Goal: Task Accomplishment & Management: Manage account settings

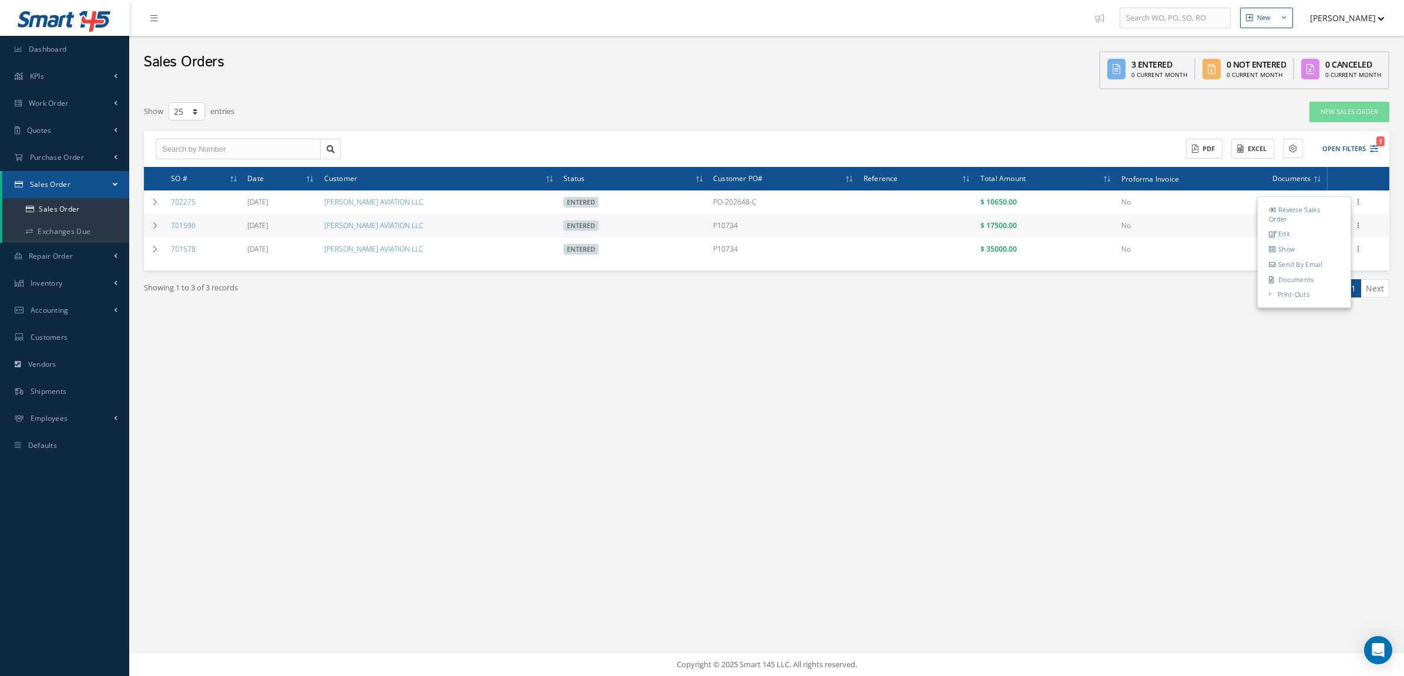
select select "25"
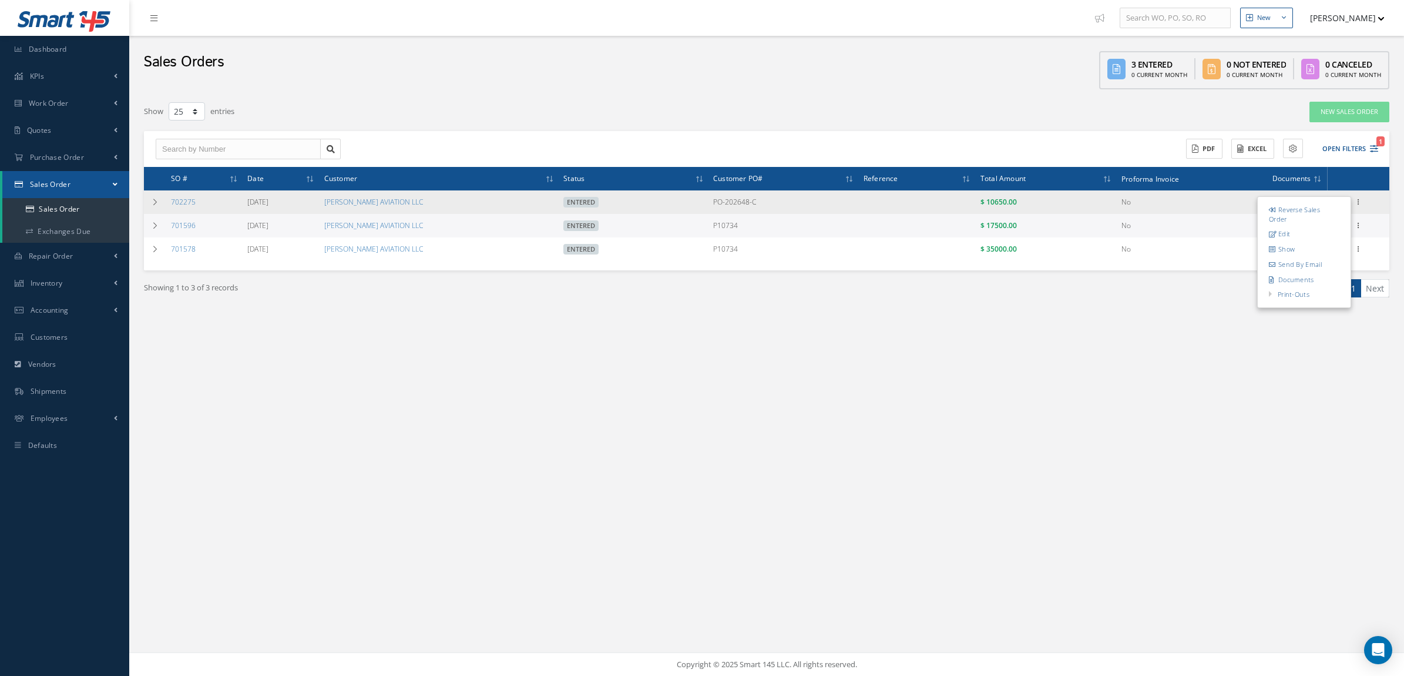
drag, startPoint x: 761, startPoint y: 202, endPoint x: 680, endPoint y: 207, distance: 81.2
click at [680, 207] on tr "702275 07/30/2025 STRATTON AVIATION LLC Entered PO-202648-C $ 10650.00 No 8 Rev…" at bounding box center [766, 201] width 1245 height 23
copy tr "PO-202648-C"
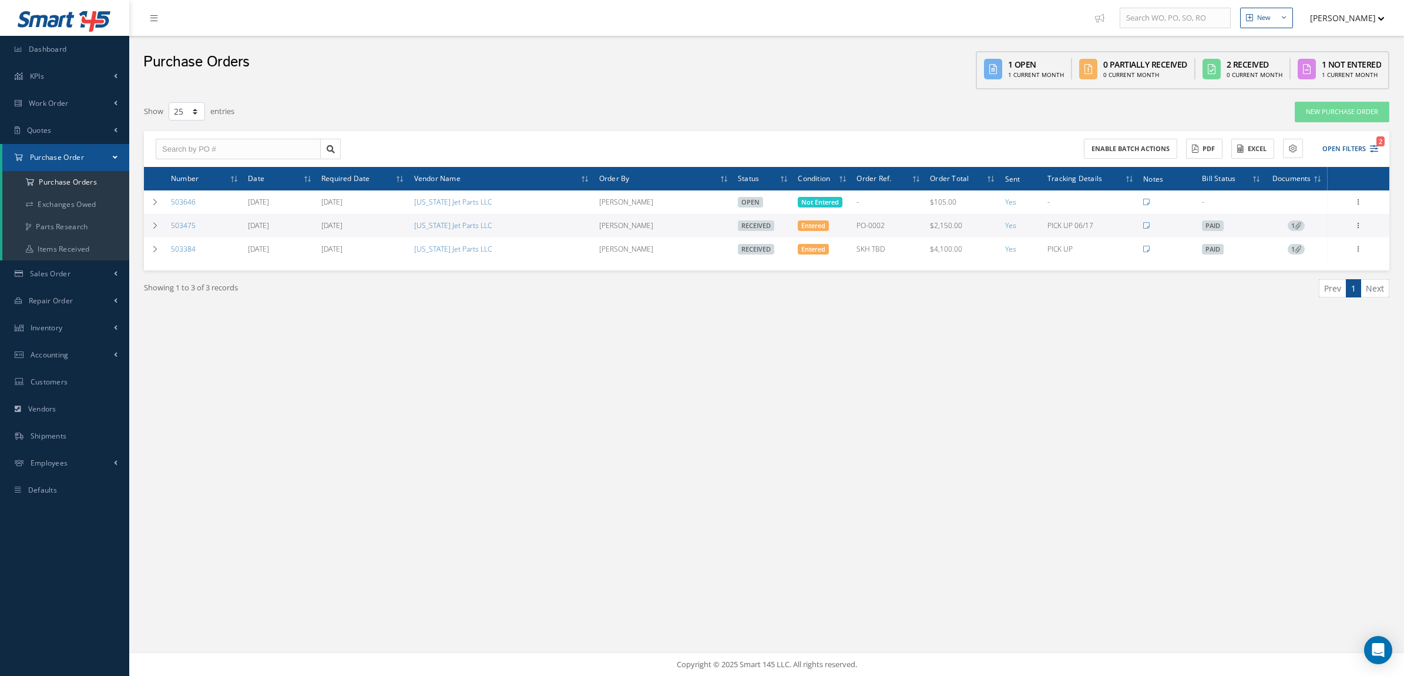
select select "25"
click at [66, 180] on a=1&status_id=2&status_id=3&status_id=5&collapsedFilters"] "Purchase Orders" at bounding box center [65, 182] width 127 height 22
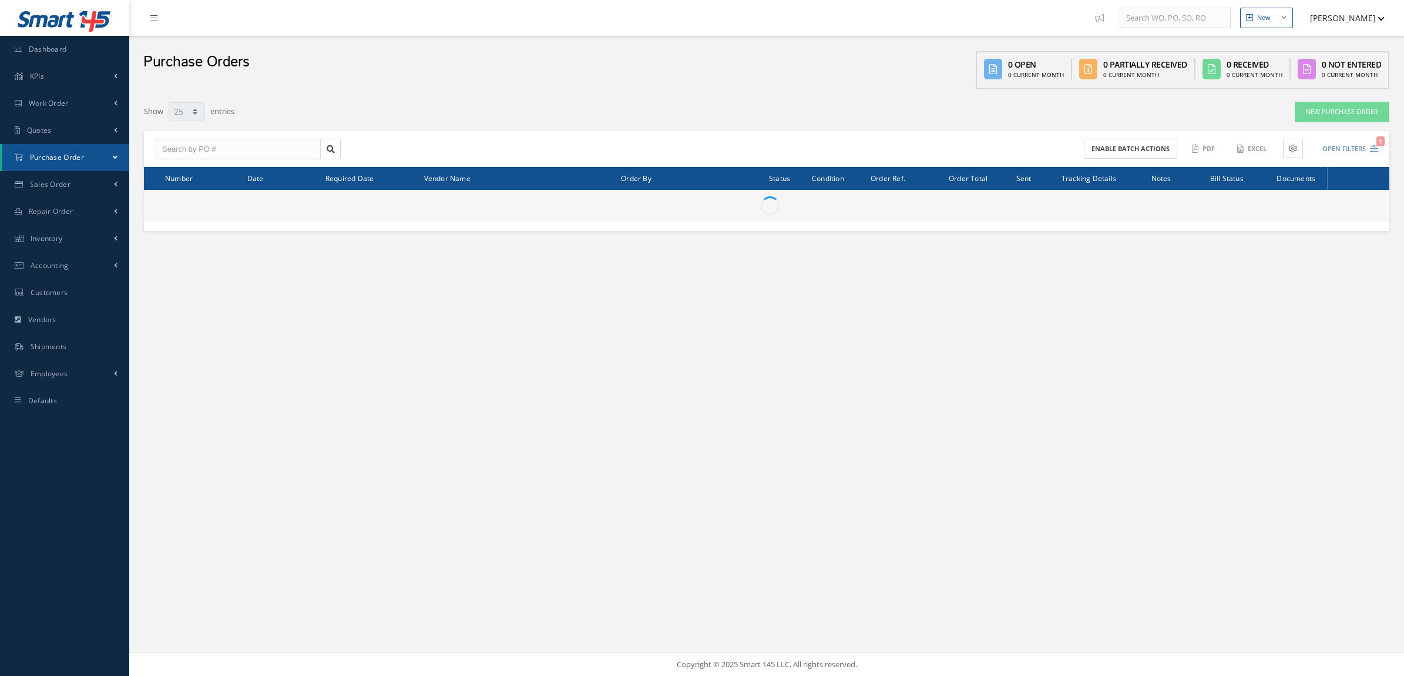
select select "25"
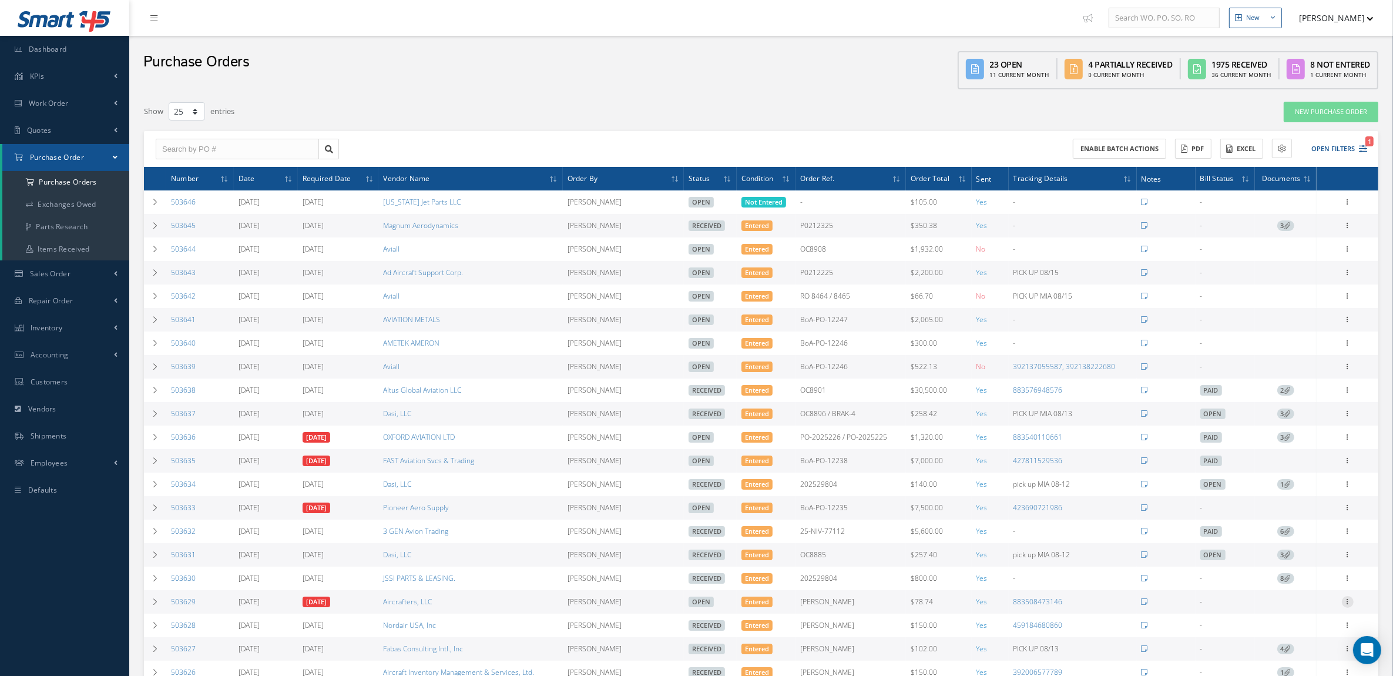
click at [1352, 605] on icon at bounding box center [1348, 600] width 12 height 9
click at [1303, 617] on link "Receive" at bounding box center [1293, 609] width 93 height 15
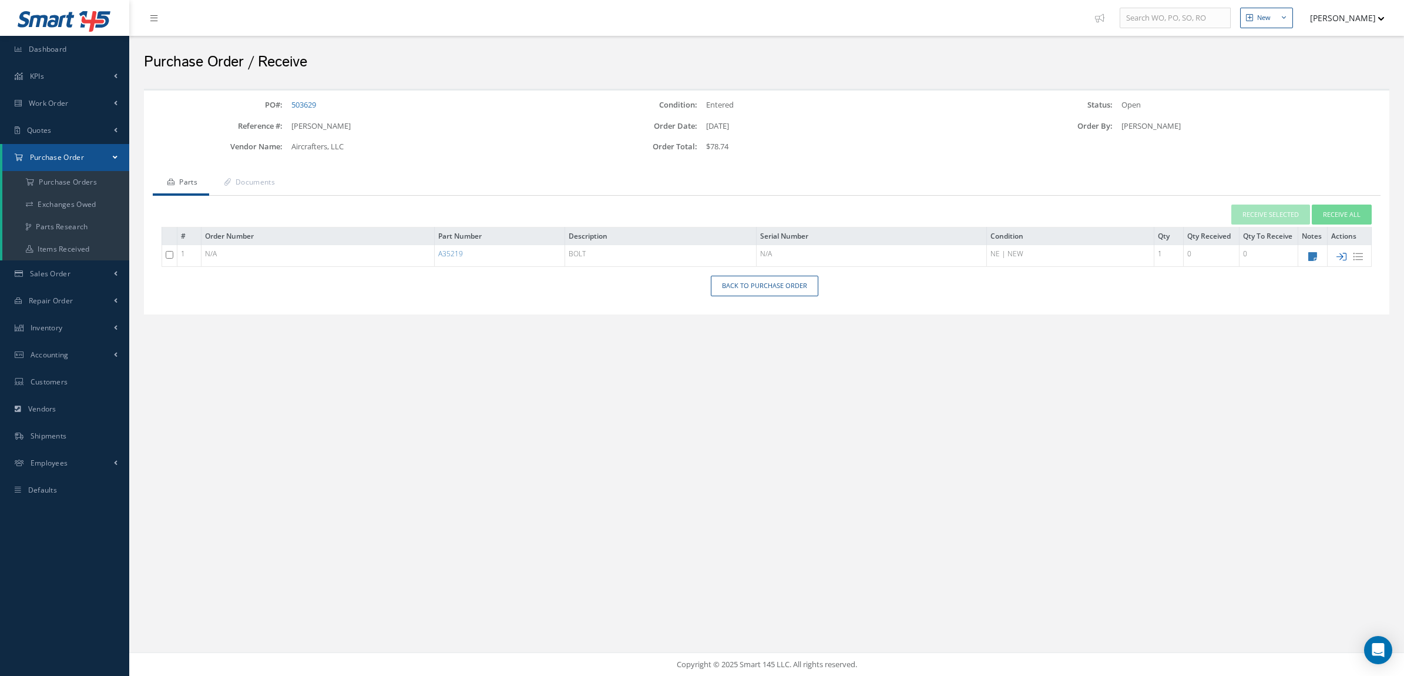
drag, startPoint x: 1339, startPoint y: 256, endPoint x: 1072, endPoint y: 229, distance: 268.7
click at [1339, 257] on icon at bounding box center [1341, 256] width 10 height 10
type input "[DATE]"
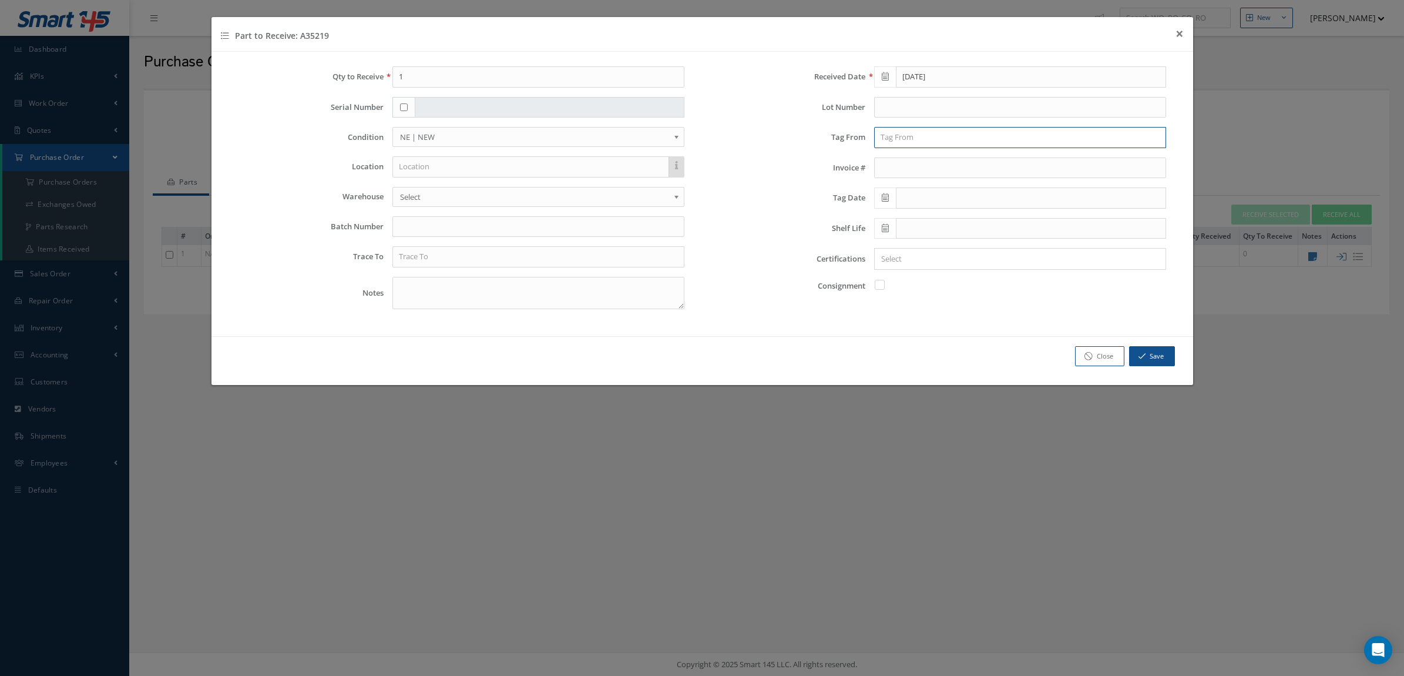
click at [896, 131] on input "text" at bounding box center [1020, 137] width 292 height 21
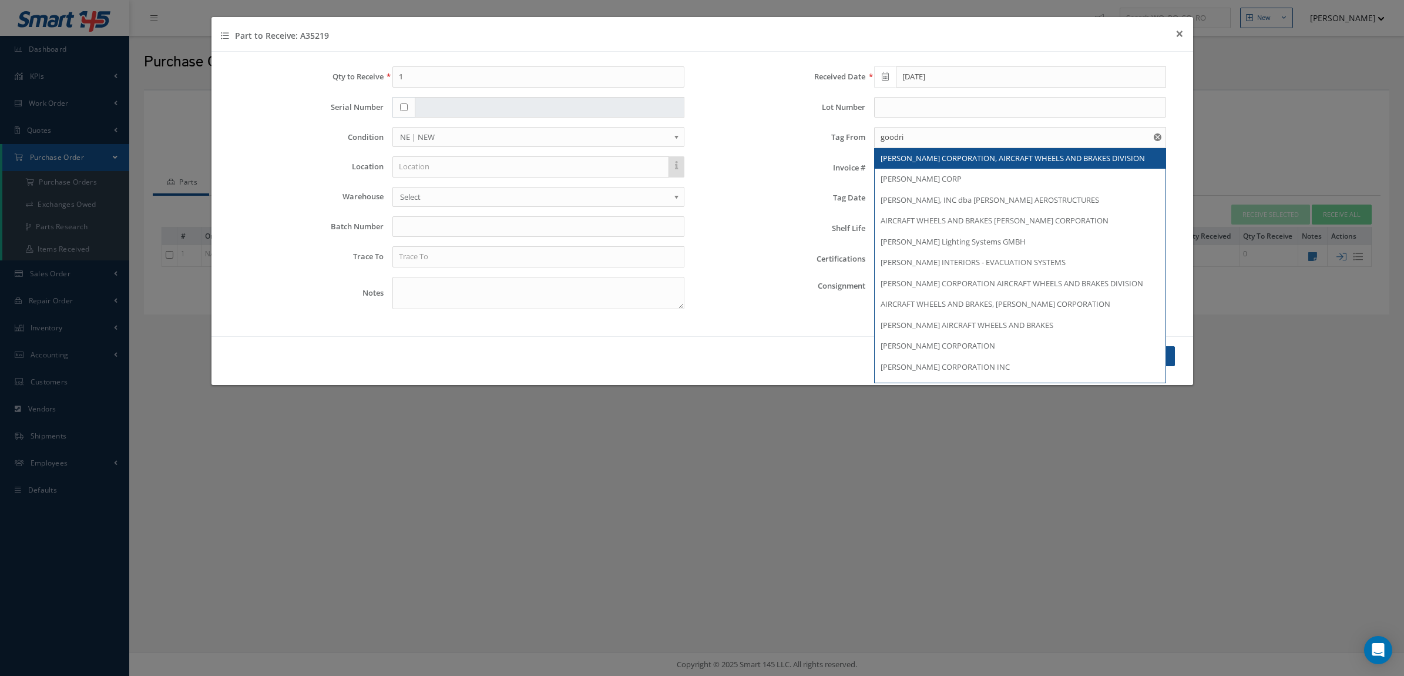
click at [928, 162] on span "GOODRICH CORPORATION, AIRCRAFT WHEELS AND BRAKES DIVISION" at bounding box center [1013, 158] width 264 height 11
type input "GOODRICH CORPORATION, AIRCRAFT WHEELS AND BRAKES DIVISION"
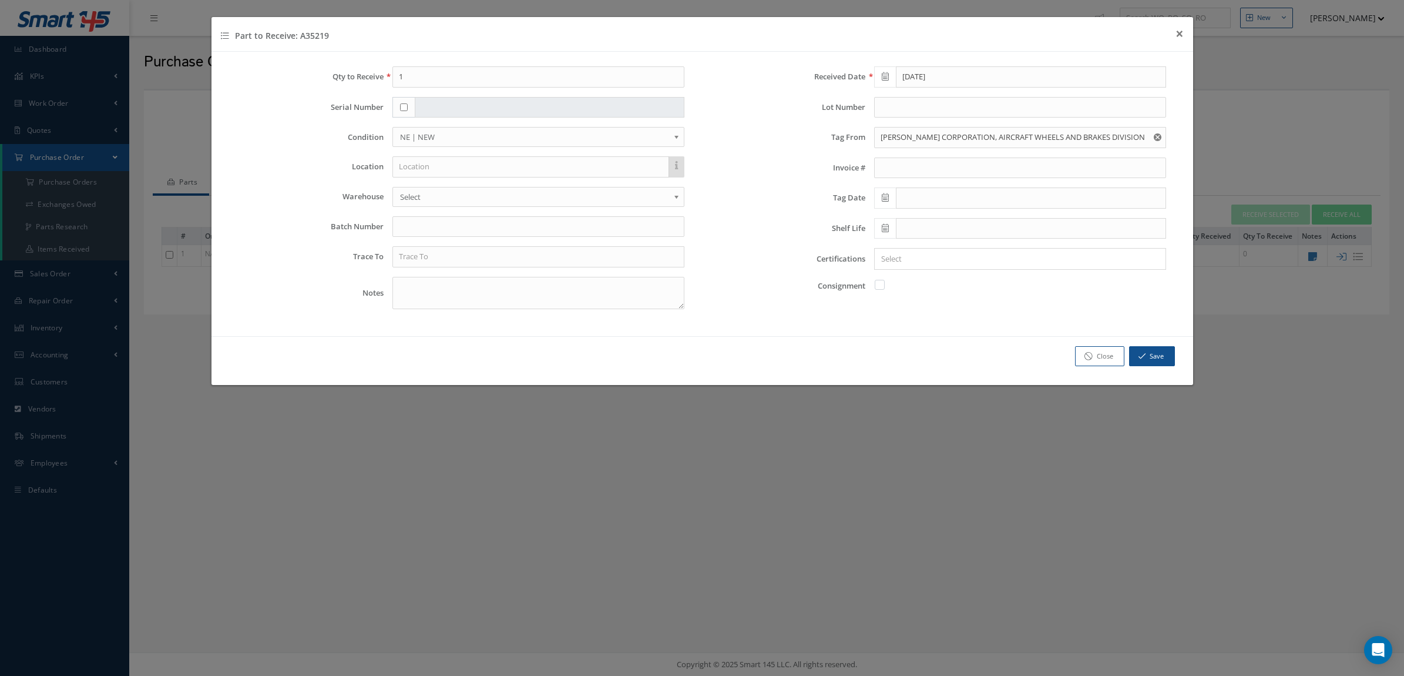
click at [889, 202] on icon at bounding box center [885, 197] width 7 height 8
click at [882, 214] on th "«" at bounding box center [883, 220] width 18 height 18
click at [986, 216] on th "»" at bounding box center [989, 220] width 18 height 18
click at [938, 323] on td "30" at bounding box center [936, 326] width 18 height 18
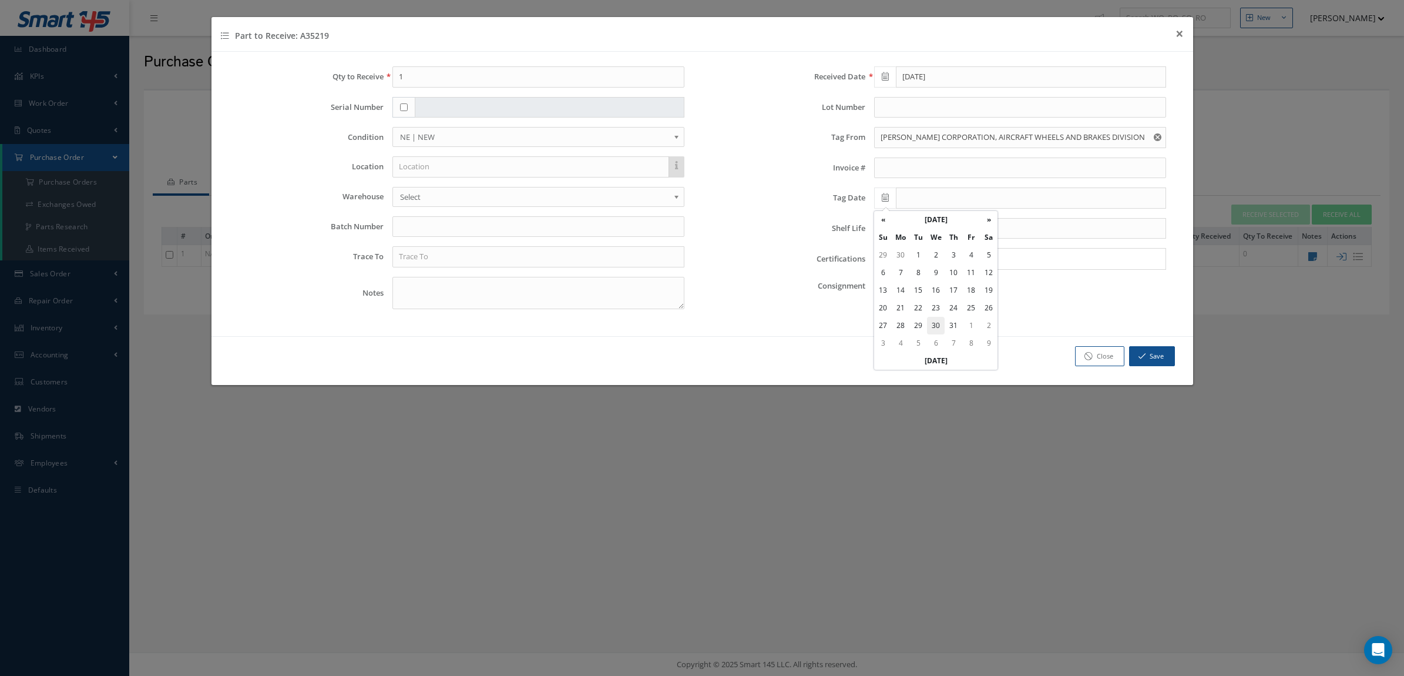
type input "07/30/2025"
click at [404, 138] on span "NE | NEW" at bounding box center [534, 137] width 269 height 14
click at [479, 224] on input "text" at bounding box center [538, 226] width 292 height 21
type input "0043892921"
click at [491, 260] on input "text" at bounding box center [538, 256] width 292 height 21
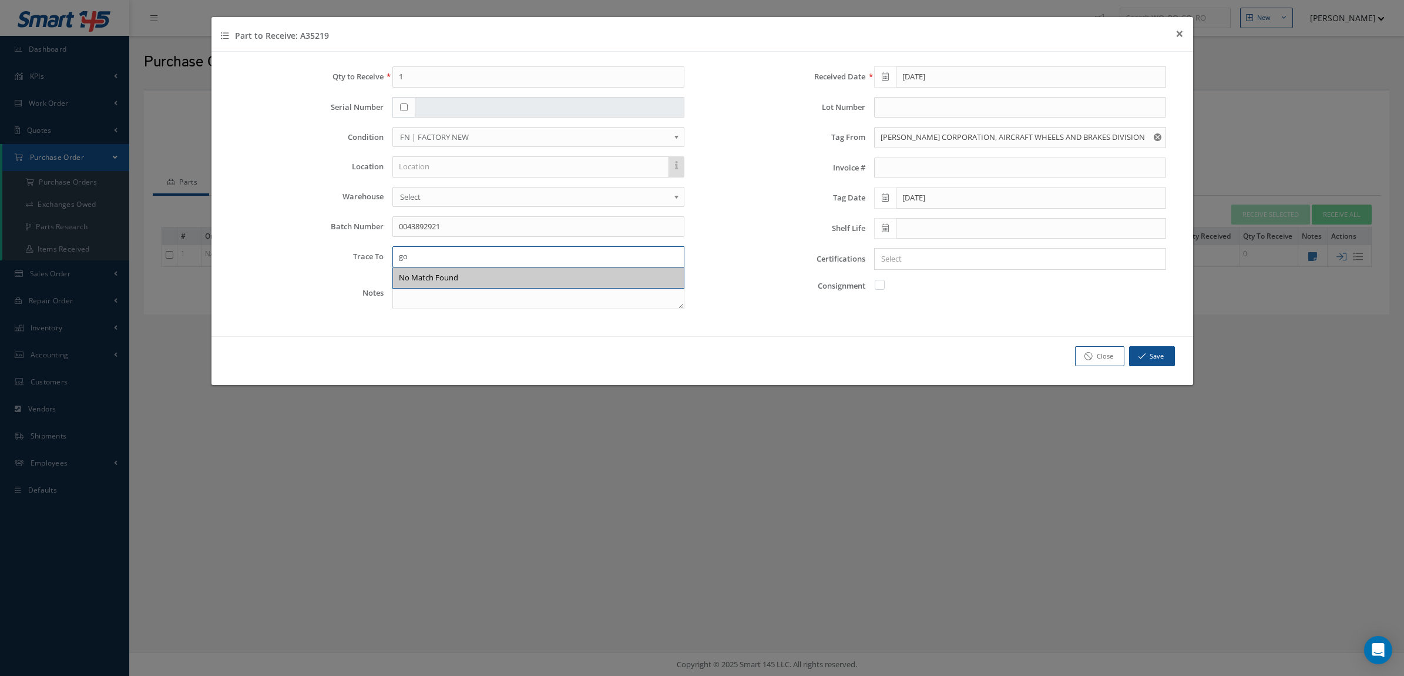
type input "g"
type input "GOODRICH MESSIER INC"
click at [930, 260] on input "Search for option" at bounding box center [1017, 259] width 283 height 12
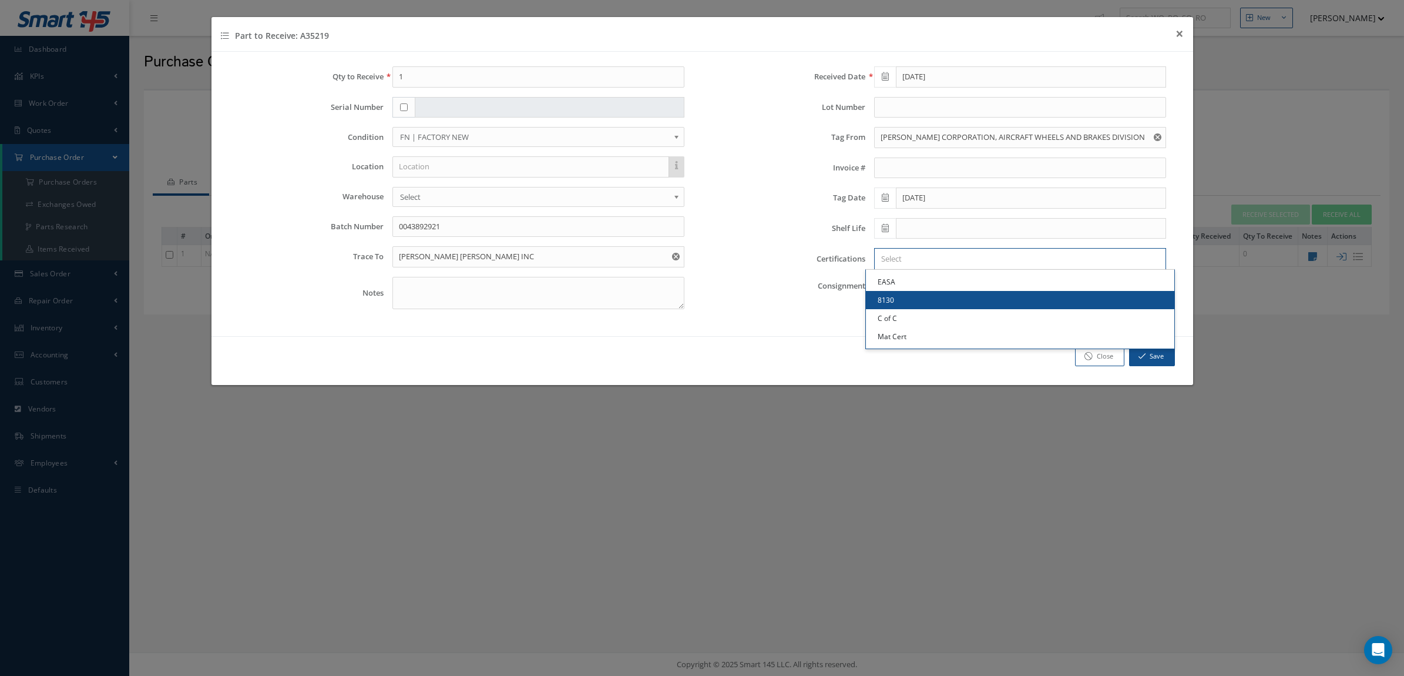
click at [930, 297] on link "8130" at bounding box center [1020, 300] width 308 height 18
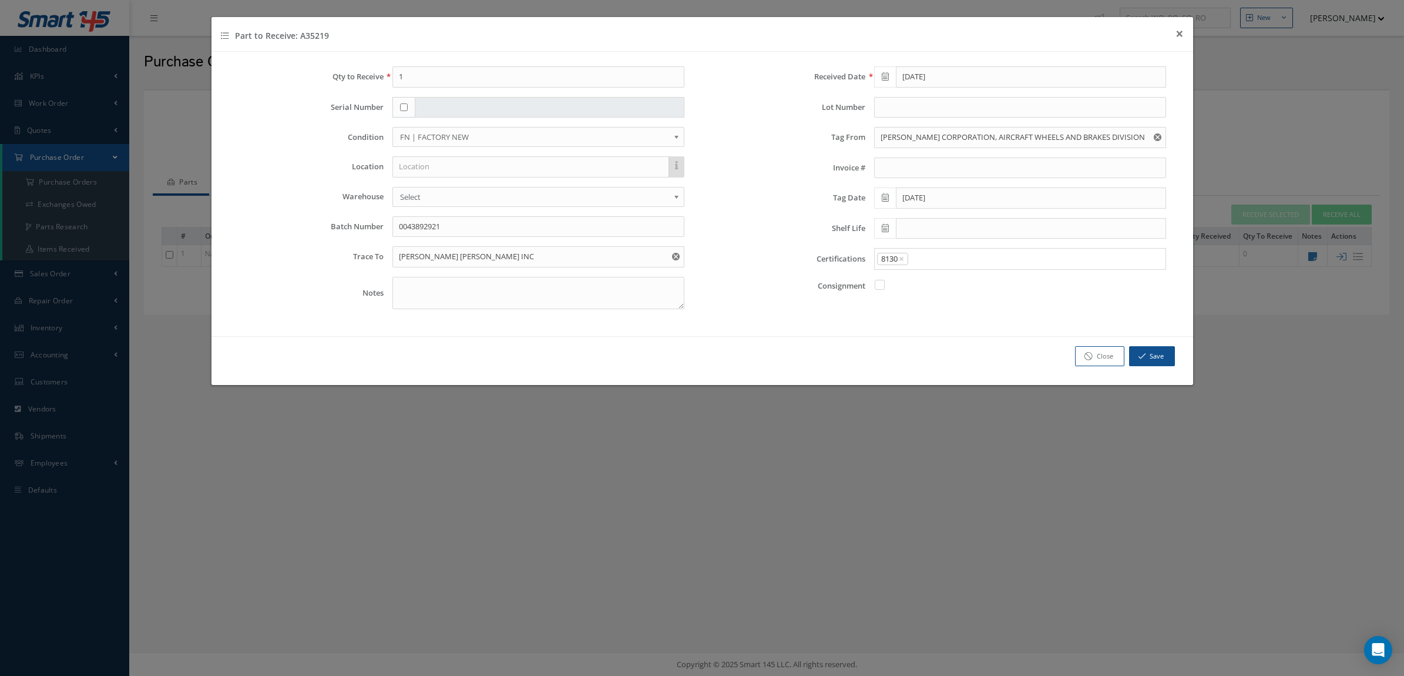
click at [958, 253] on div "8130 × × Loading..." at bounding box center [1020, 259] width 292 height 22
click at [958, 259] on input "Search for option" at bounding box center [1034, 259] width 250 height 12
click at [932, 314] on link "C of C" at bounding box center [1020, 318] width 308 height 18
click at [964, 260] on input "Search for option" at bounding box center [1052, 259] width 213 height 12
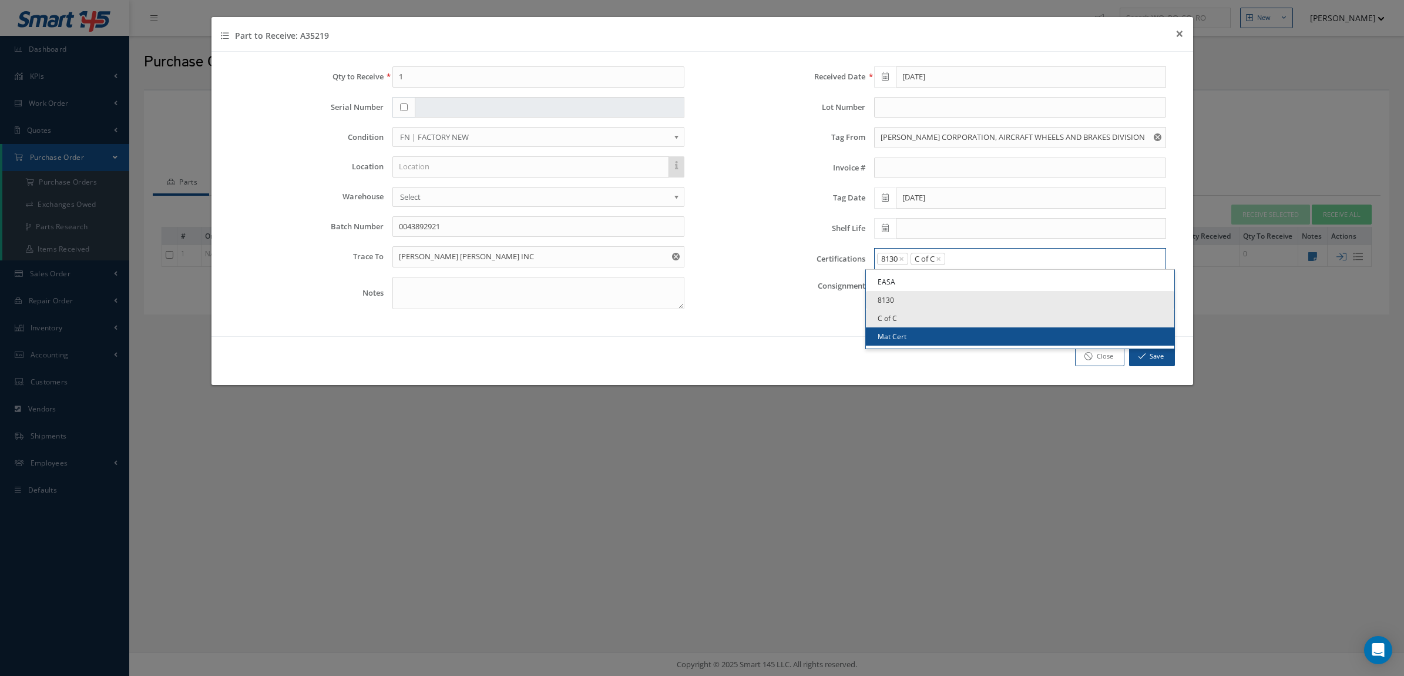
click at [927, 337] on link "Mat Cert" at bounding box center [1020, 336] width 308 height 18
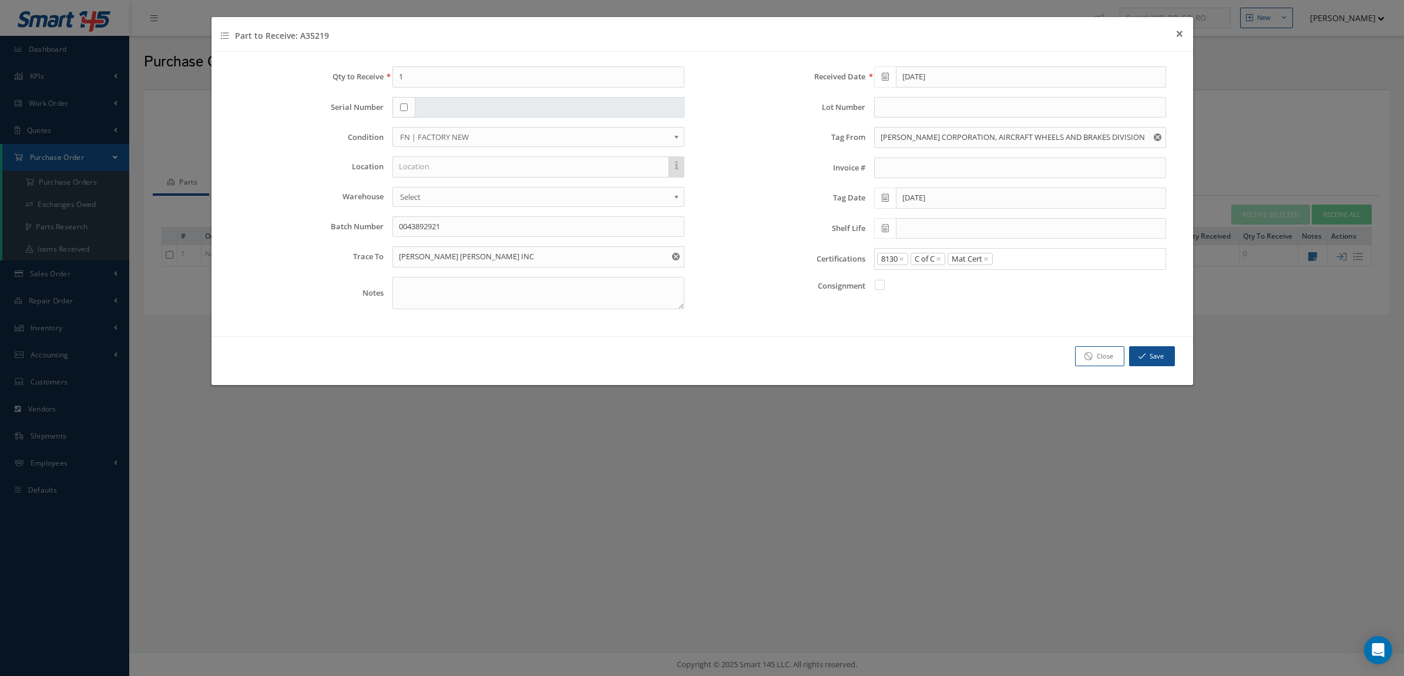
click at [942, 304] on div "Received Date 08/15/2025 Lot Number Tag From GOODRICH CORPORATION, AIRCRAFT WHE…" at bounding box center [943, 192] width 482 height 252
click at [1133, 351] on button "Save" at bounding box center [1152, 356] width 46 height 21
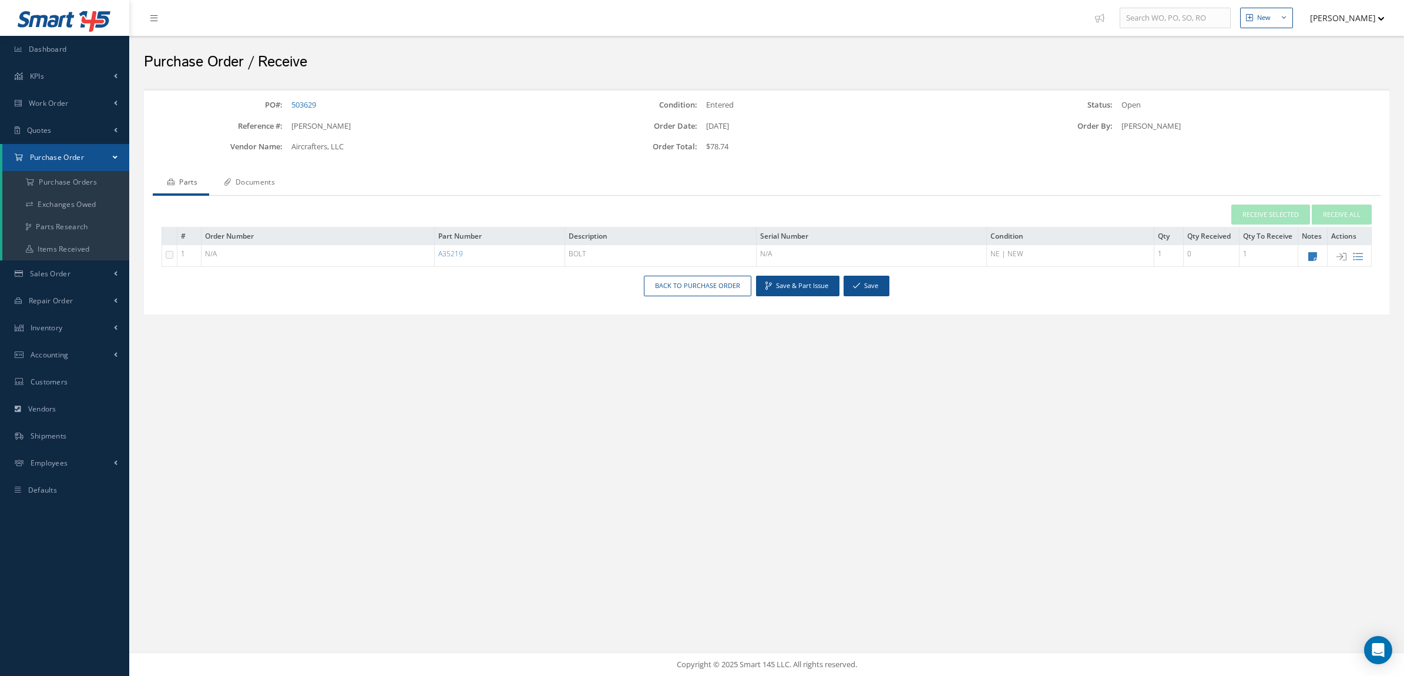
click at [238, 190] on link "Documents" at bounding box center [248, 183] width 78 height 25
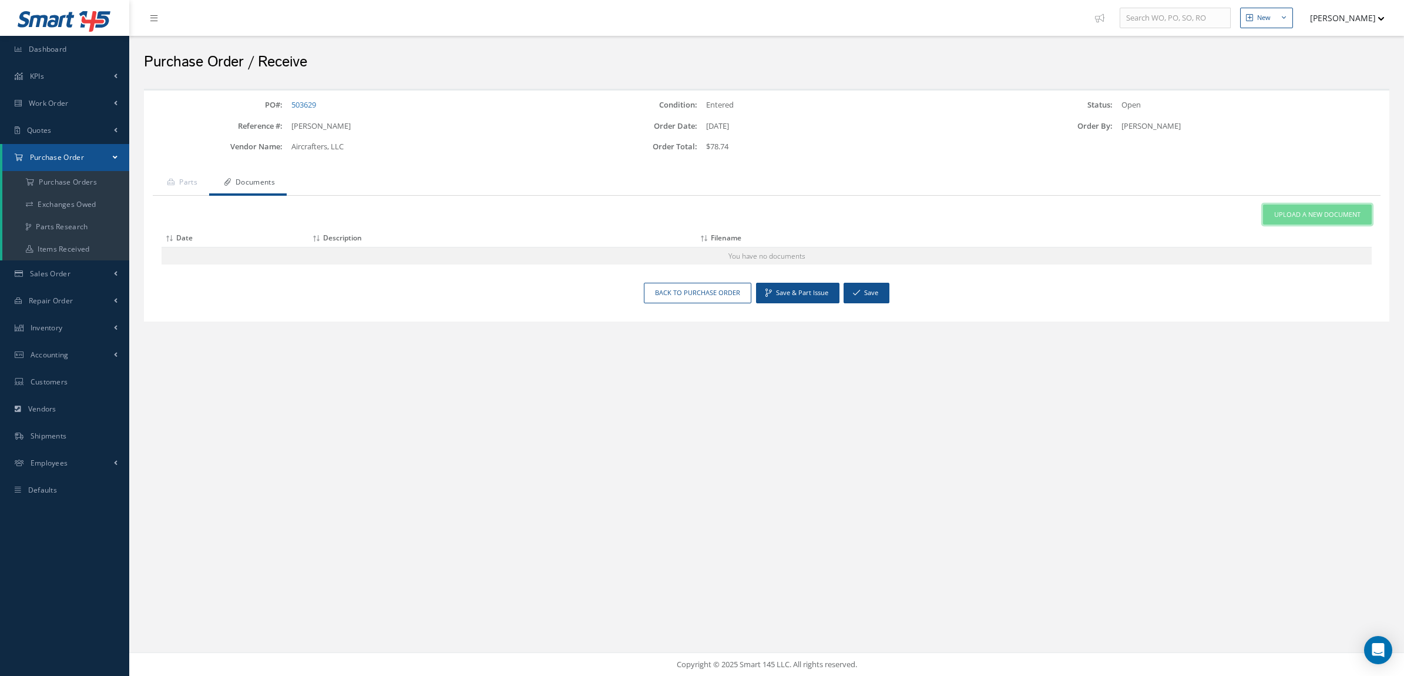
click at [1284, 207] on link "Upload a New Document" at bounding box center [1317, 214] width 109 height 21
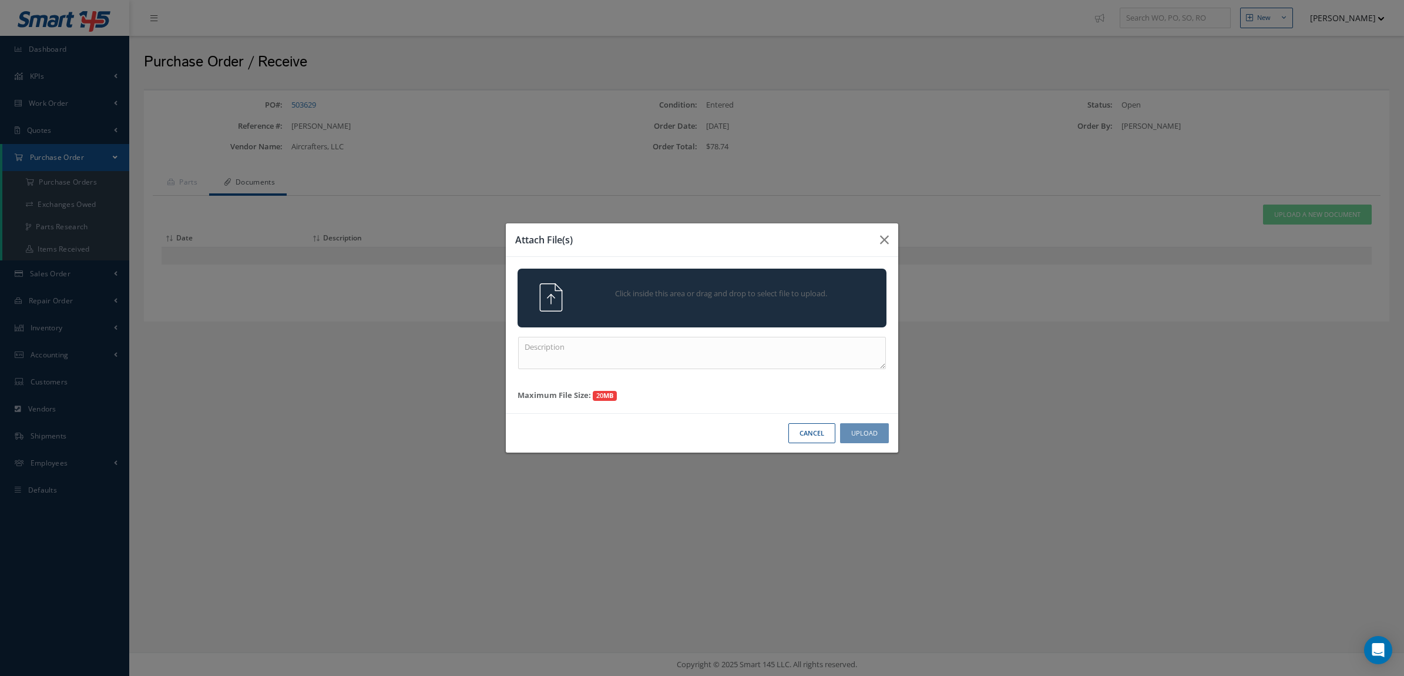
click at [827, 293] on span "Click inside this area or drag and drop to select file to upload." at bounding box center [721, 294] width 267 height 12
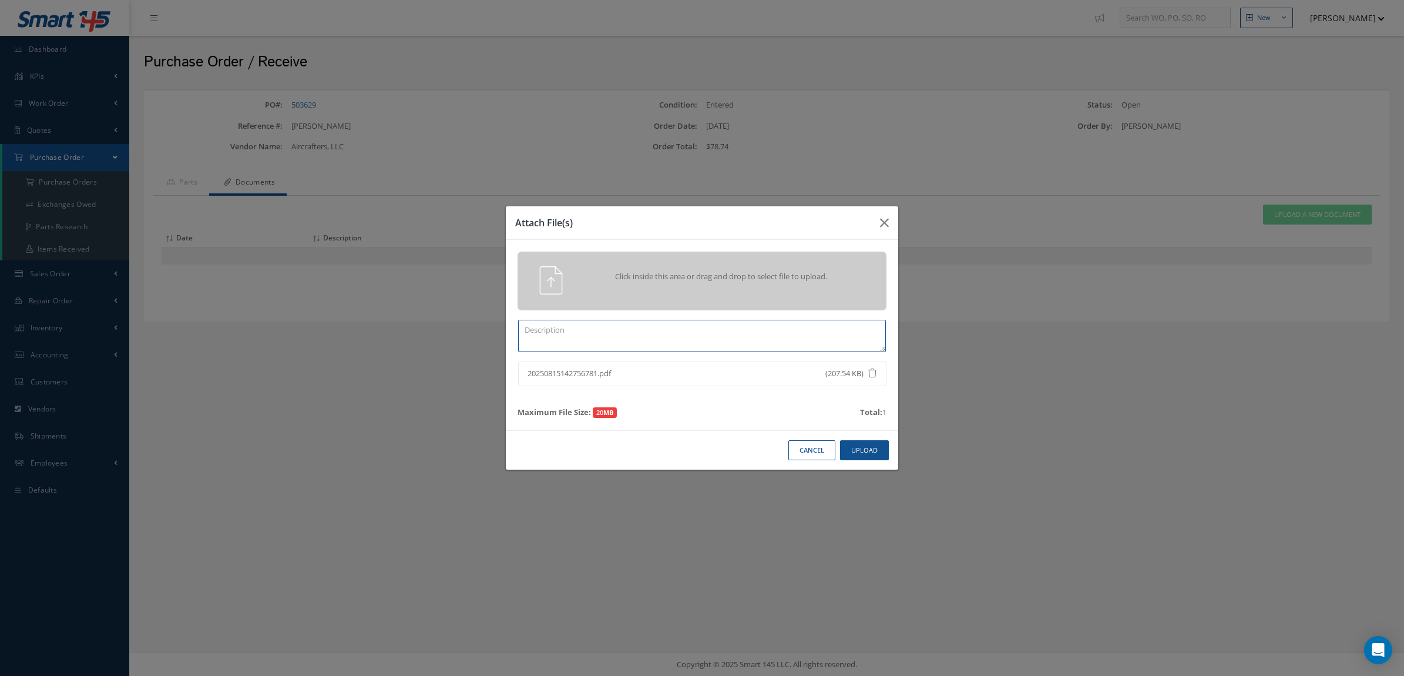
click at [726, 335] on textarea at bounding box center [702, 336] width 368 height 32
type textarea "V"
type textarea "CERTS"
click at [874, 454] on button "Upload" at bounding box center [864, 450] width 49 height 21
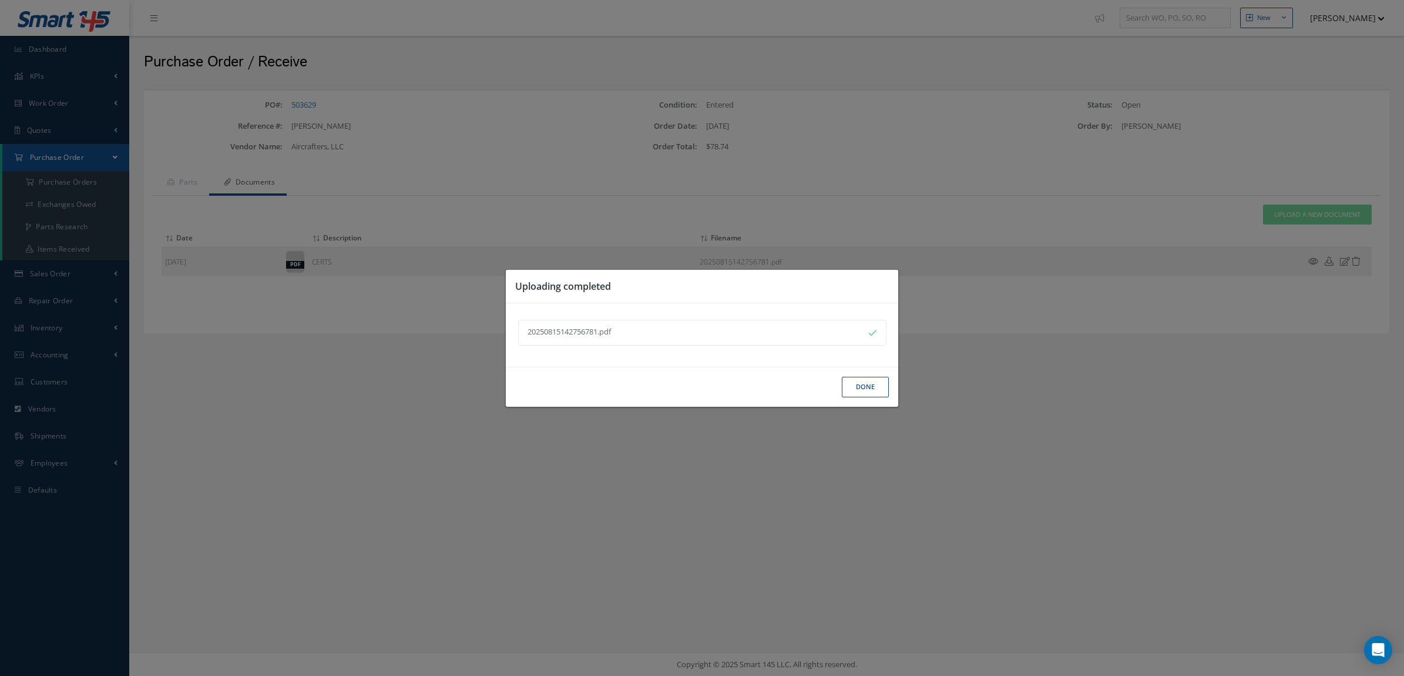
click at [862, 395] on button "Done" at bounding box center [865, 387] width 47 height 21
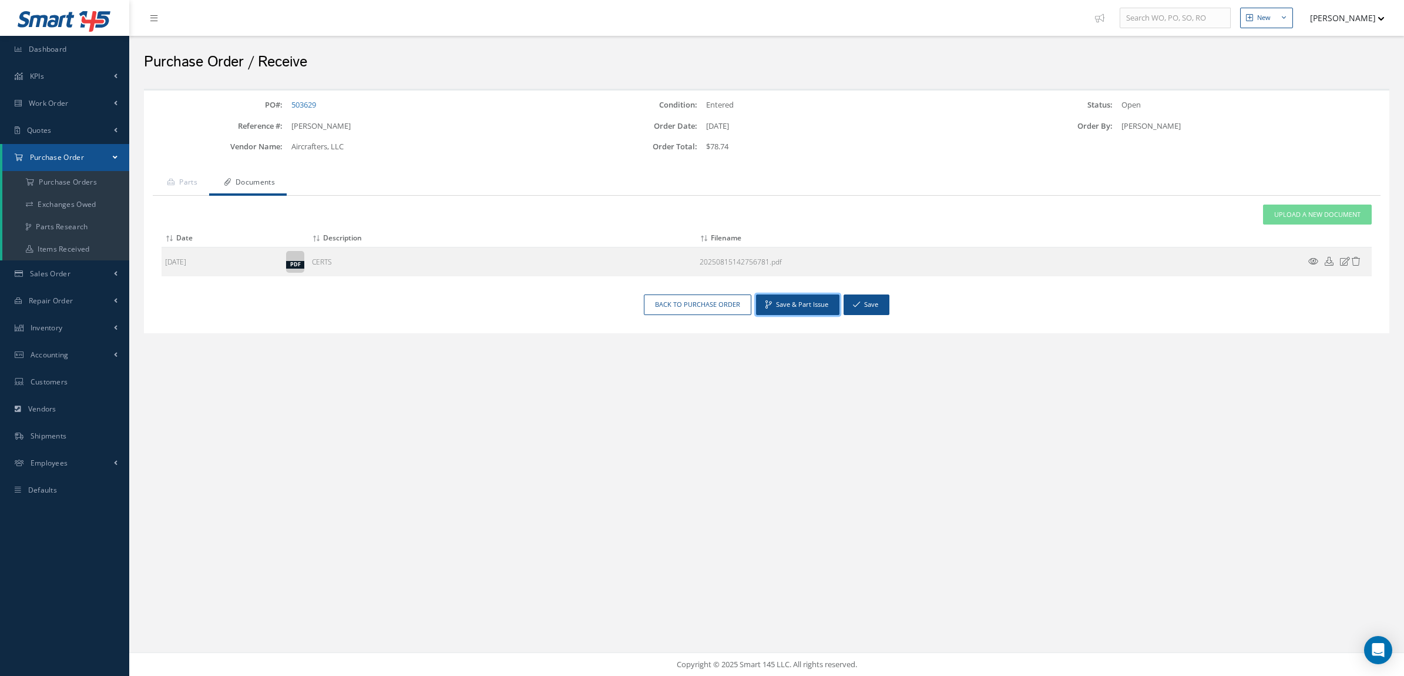
click at [791, 306] on button "Save & Part Issue" at bounding box center [797, 304] width 83 height 21
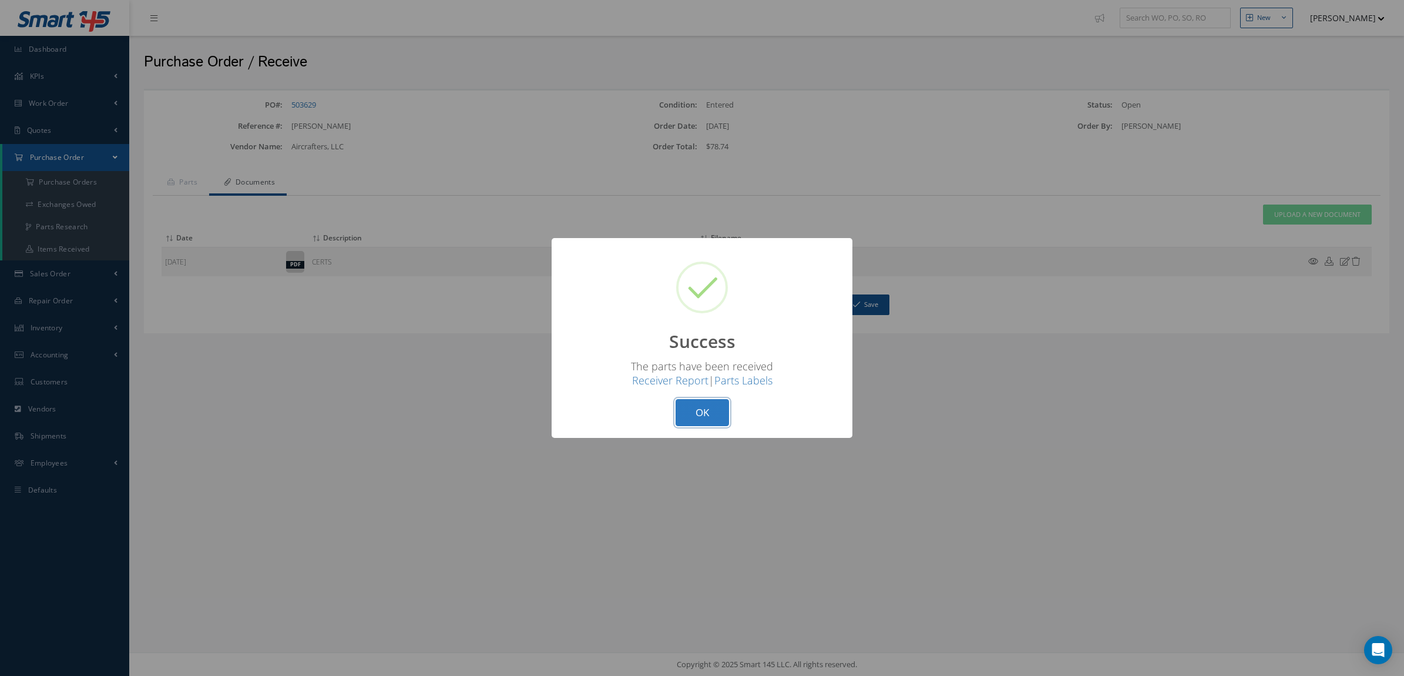
click at [700, 409] on button "OK" at bounding box center [702, 413] width 53 height 28
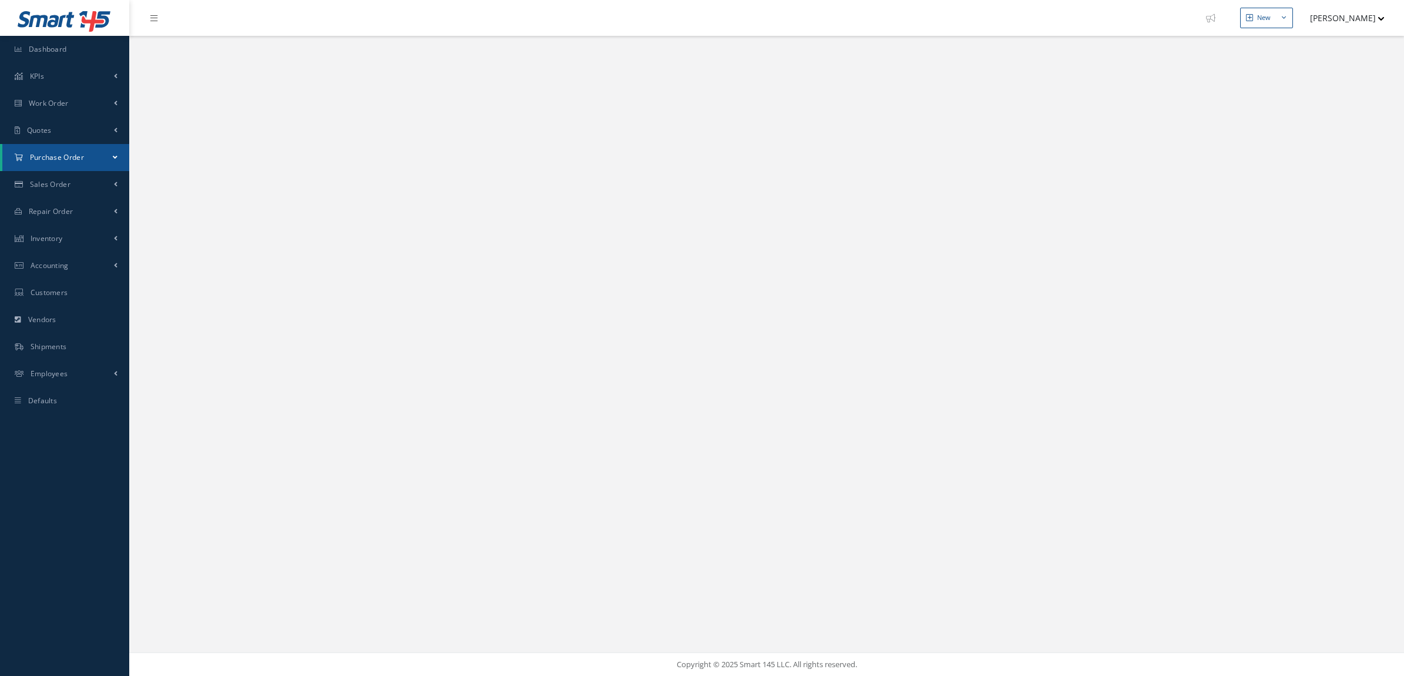
select select "25"
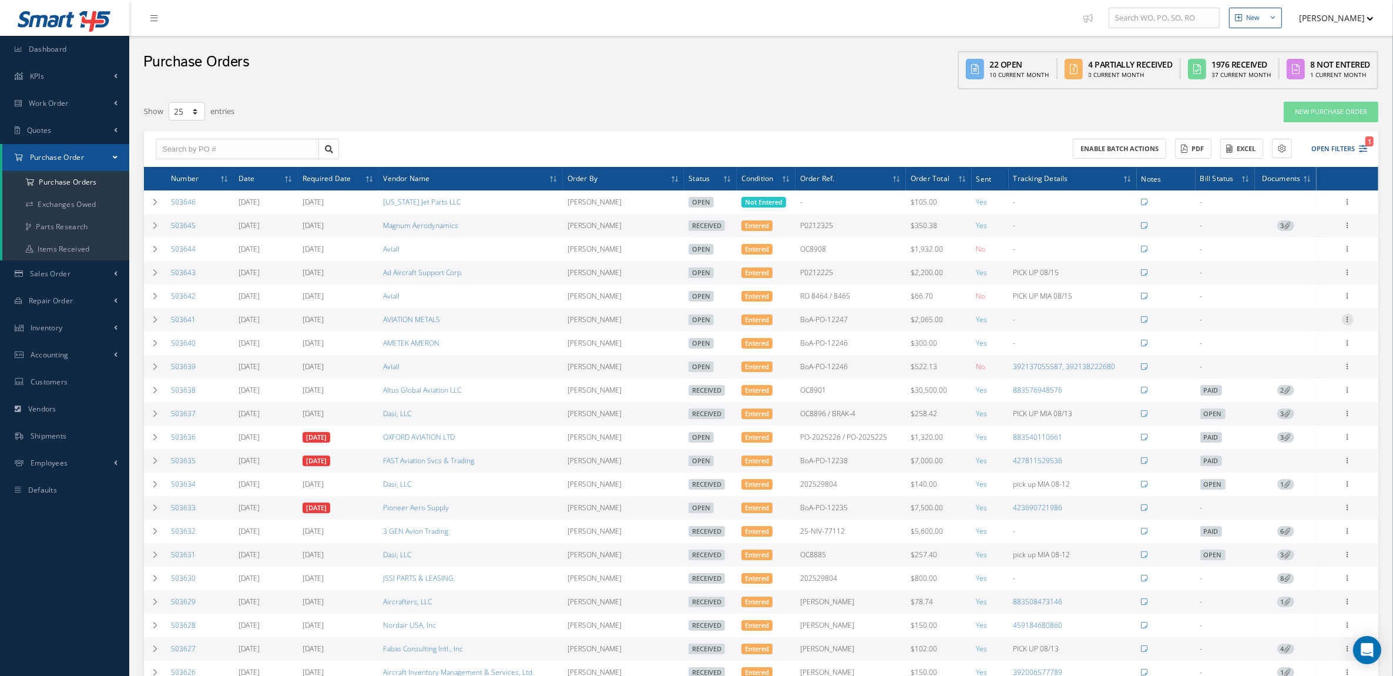
click at [1348, 315] on icon at bounding box center [1348, 318] width 12 height 9
click at [1309, 351] on link "Edit" at bounding box center [1293, 357] width 93 height 15
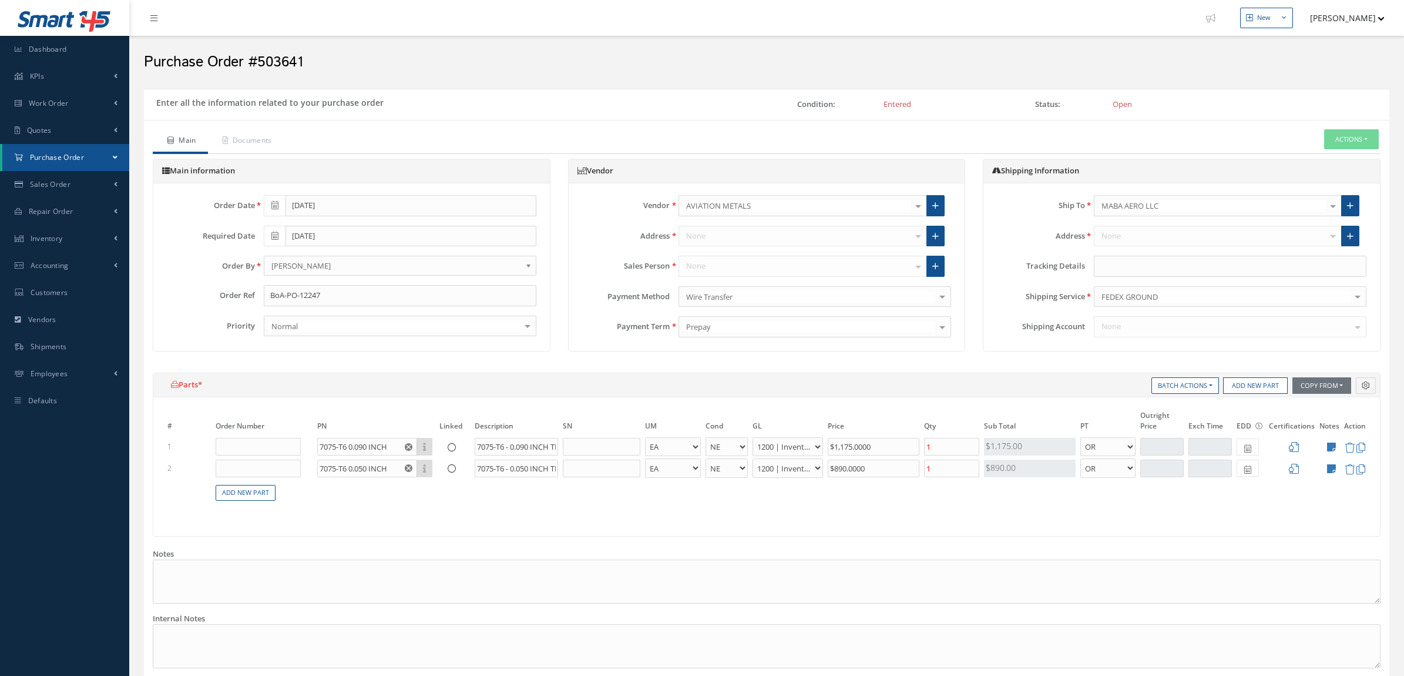
select select "5"
select select "6"
select select "1"
select select "5"
select select "6"
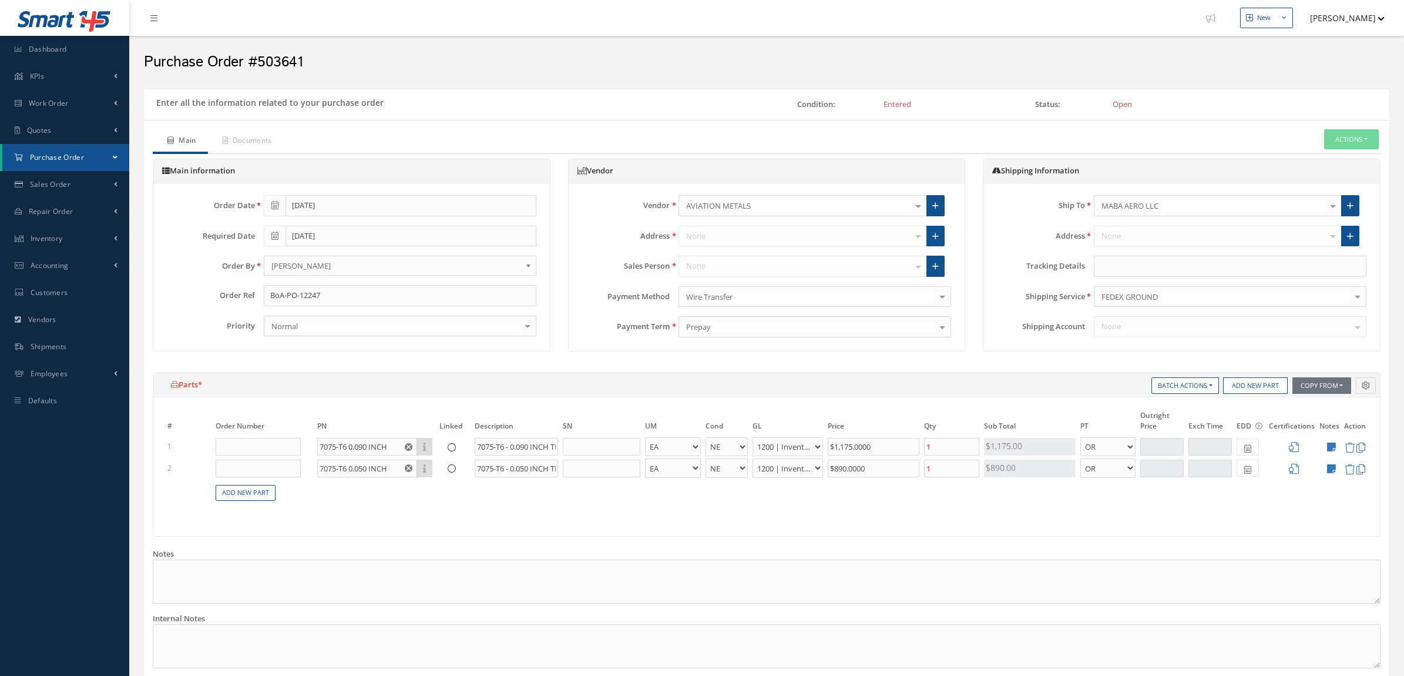
select select "1"
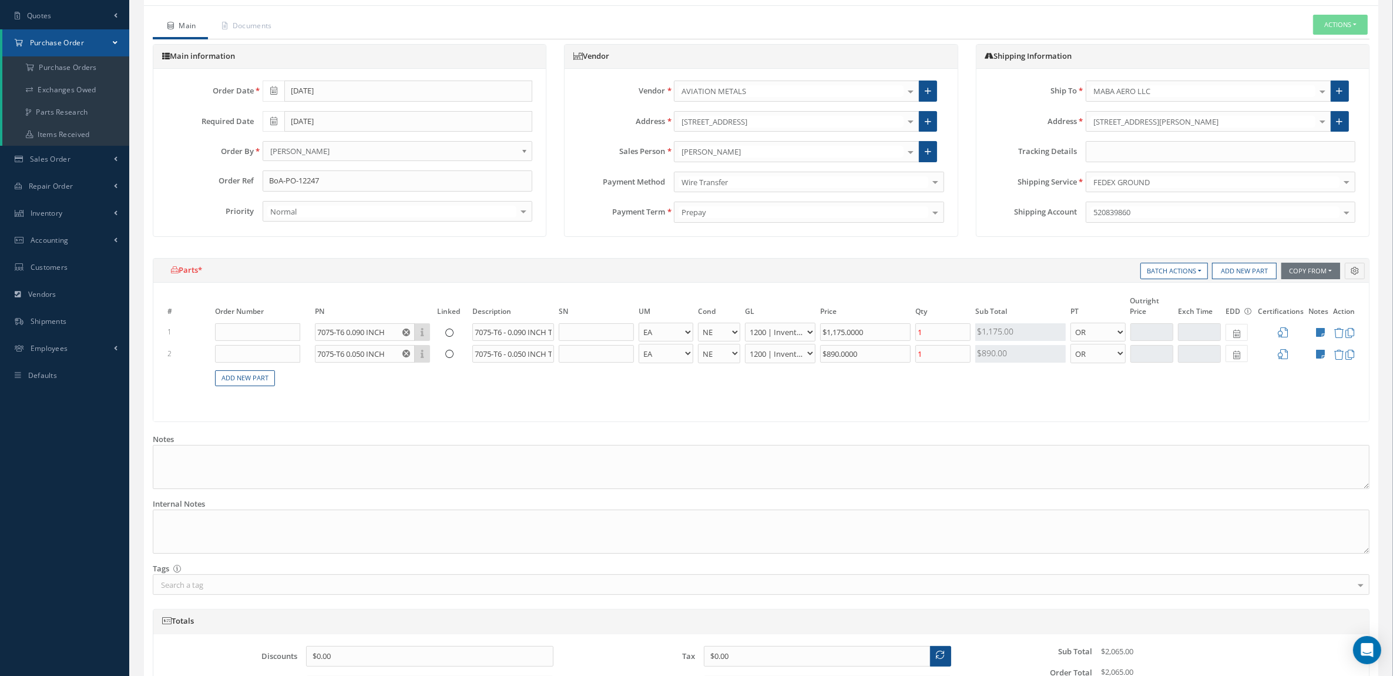
scroll to position [248, 0]
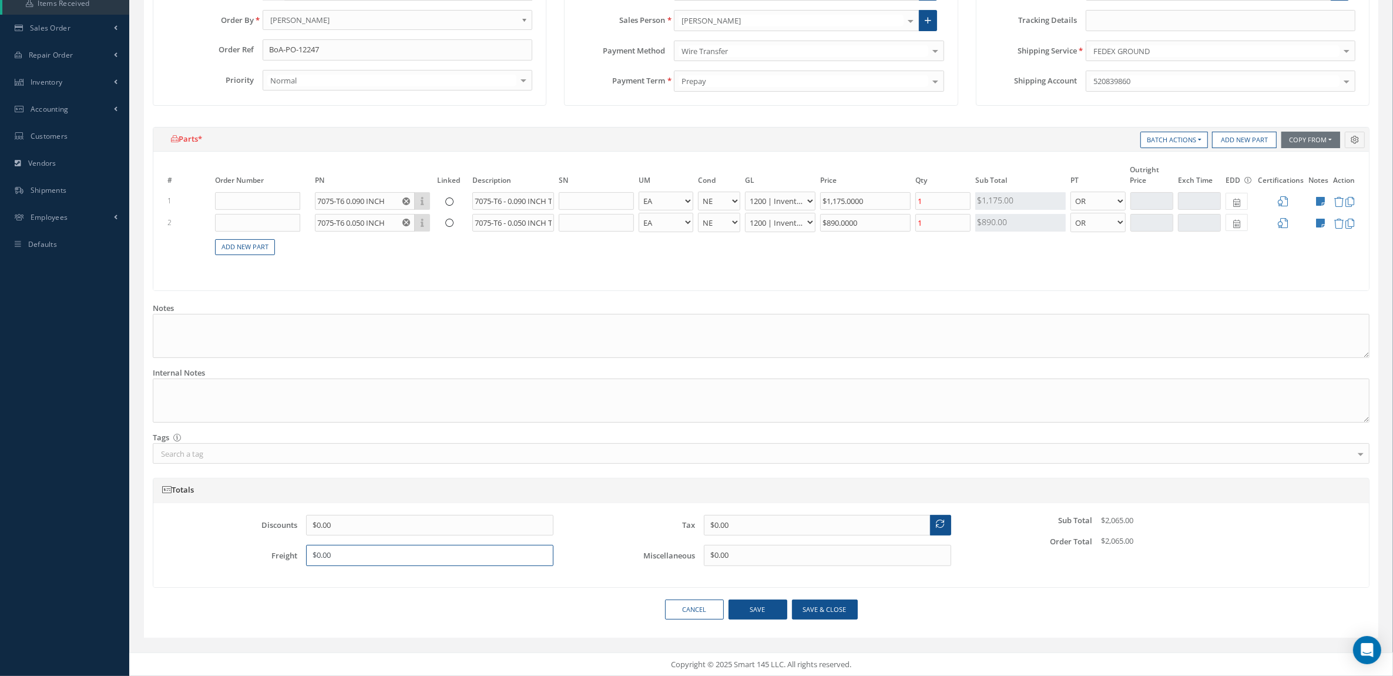
drag, startPoint x: 425, startPoint y: 554, endPoint x: 125, endPoint y: 526, distance: 301.5
click at [125, 526] on div "Smart 145 Dashboard KPIs Accounting Work Order Work Order Preview" at bounding box center [696, 214] width 1393 height 921
type input "$489.67"
click at [838, 611] on button "Save & close" at bounding box center [825, 609] width 66 height 21
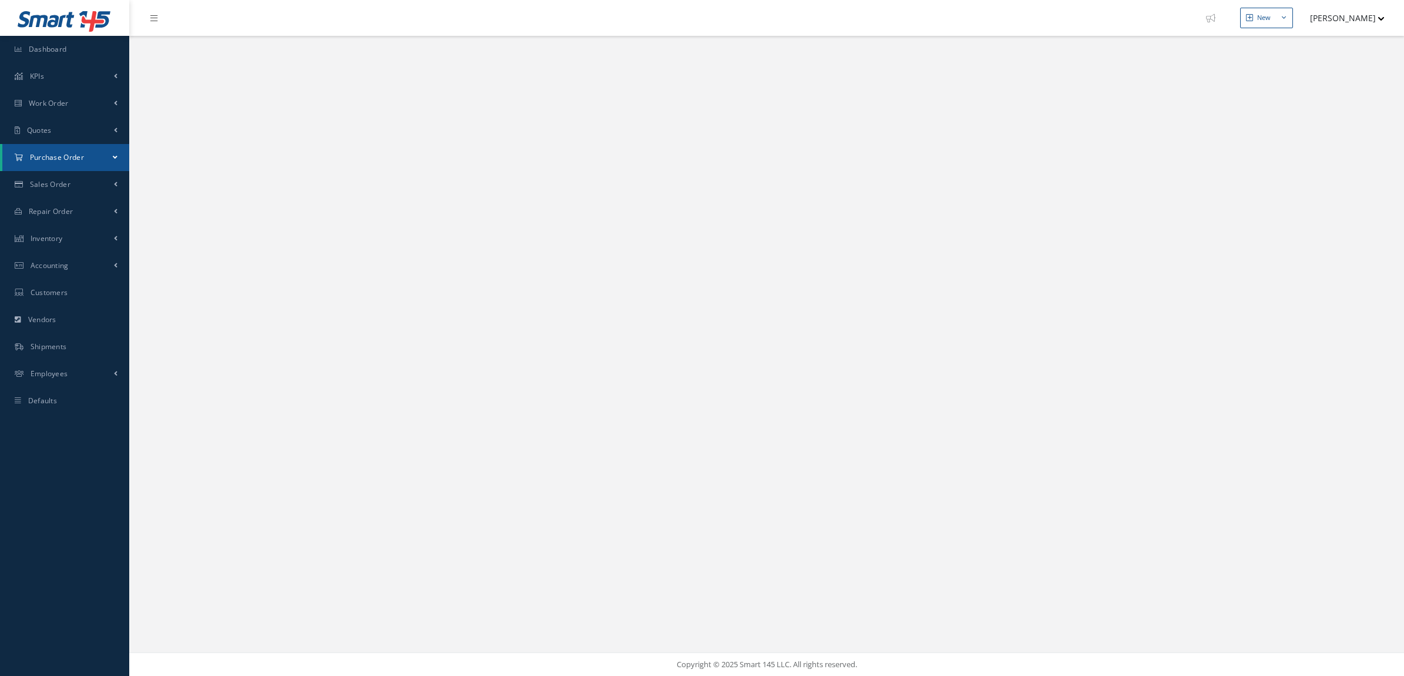
select select "25"
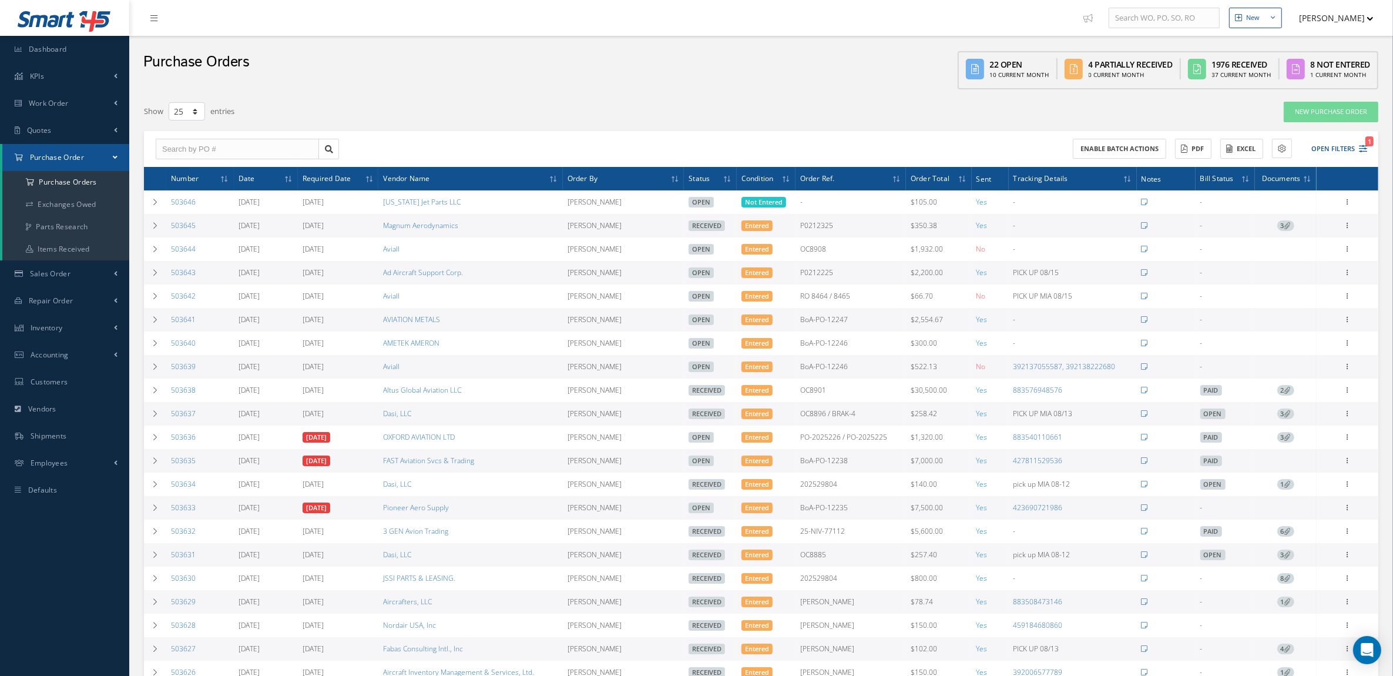
drag, startPoint x: 859, startPoint y: 323, endPoint x: 791, endPoint y: 330, distance: 69.1
click at [791, 330] on tr "503641 [DATE] [DATE] AVIATION METALS [PERSON_NAME] Open Entered BoA-PO-12247 $2…" at bounding box center [761, 319] width 1234 height 23
copy tr "BoA-PO-12247"
drag, startPoint x: 203, startPoint y: 324, endPoint x: 167, endPoint y: 324, distance: 35.2
click at [167, 324] on td "503641" at bounding box center [200, 319] width 68 height 23
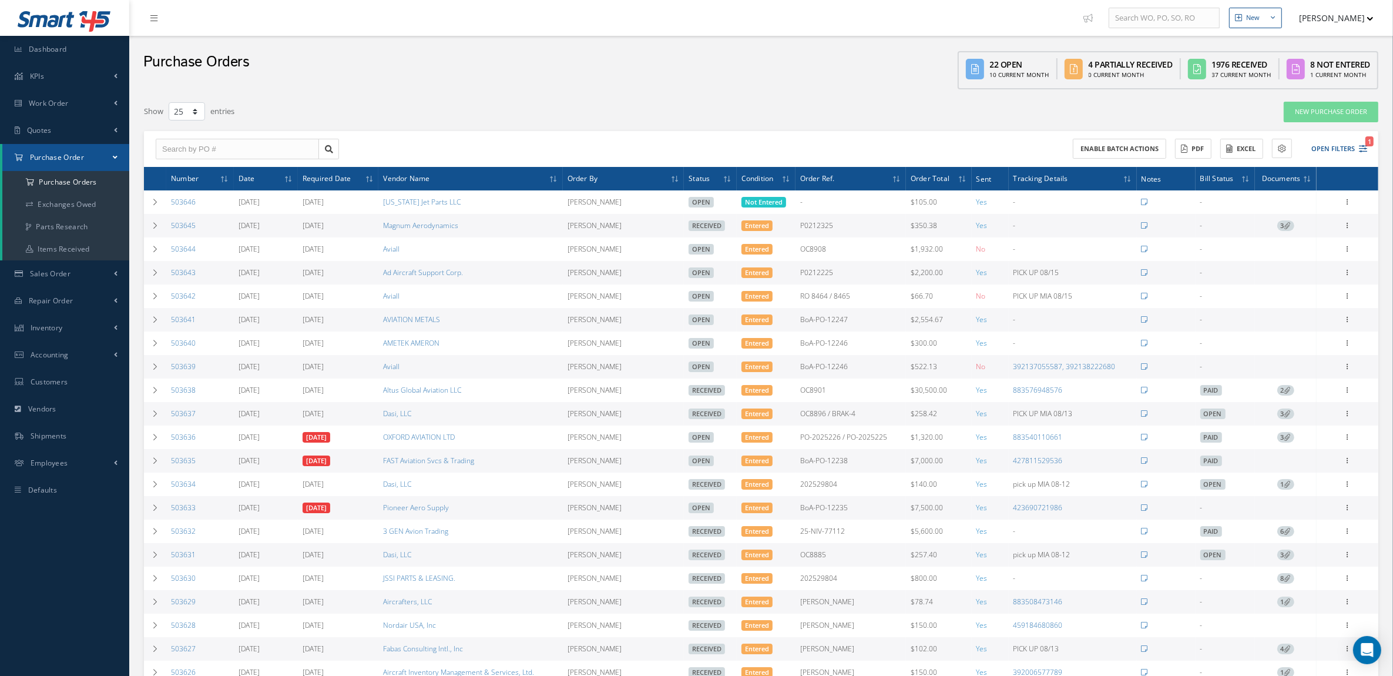
copy link "503641"
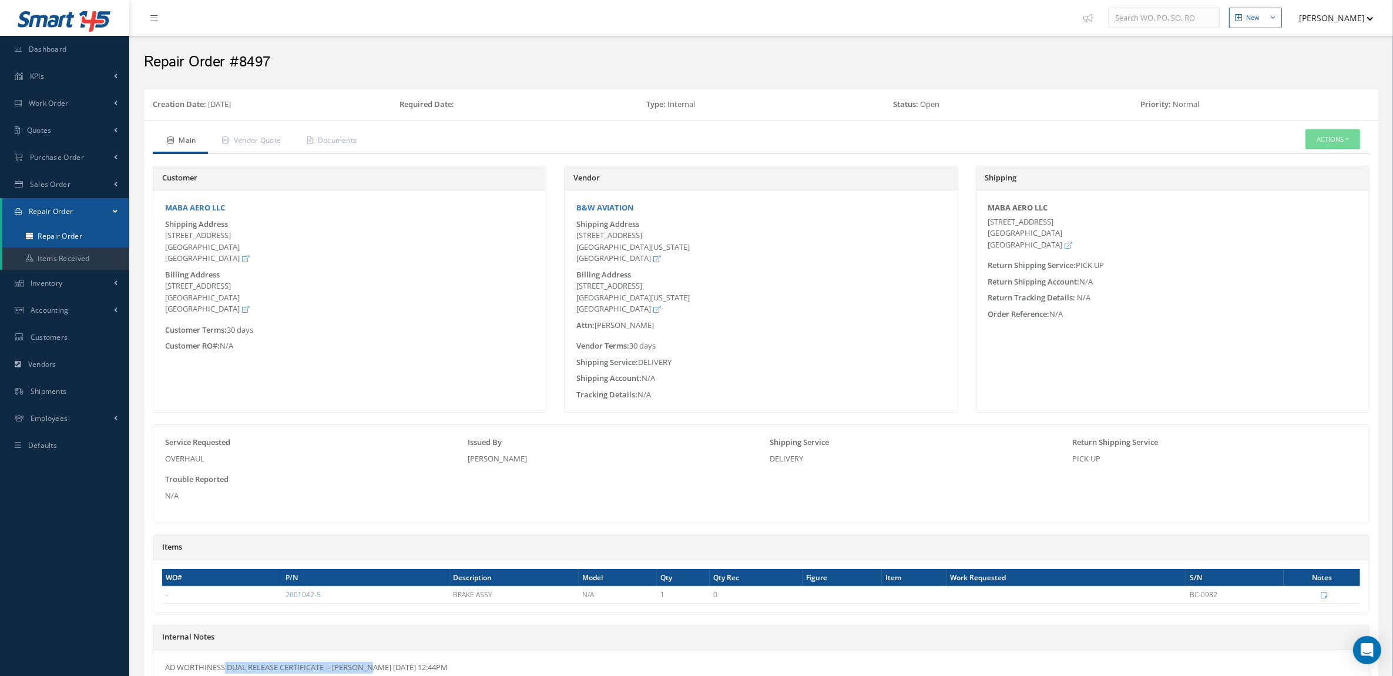
click at [74, 231] on link "Repair Order" at bounding box center [65, 236] width 127 height 22
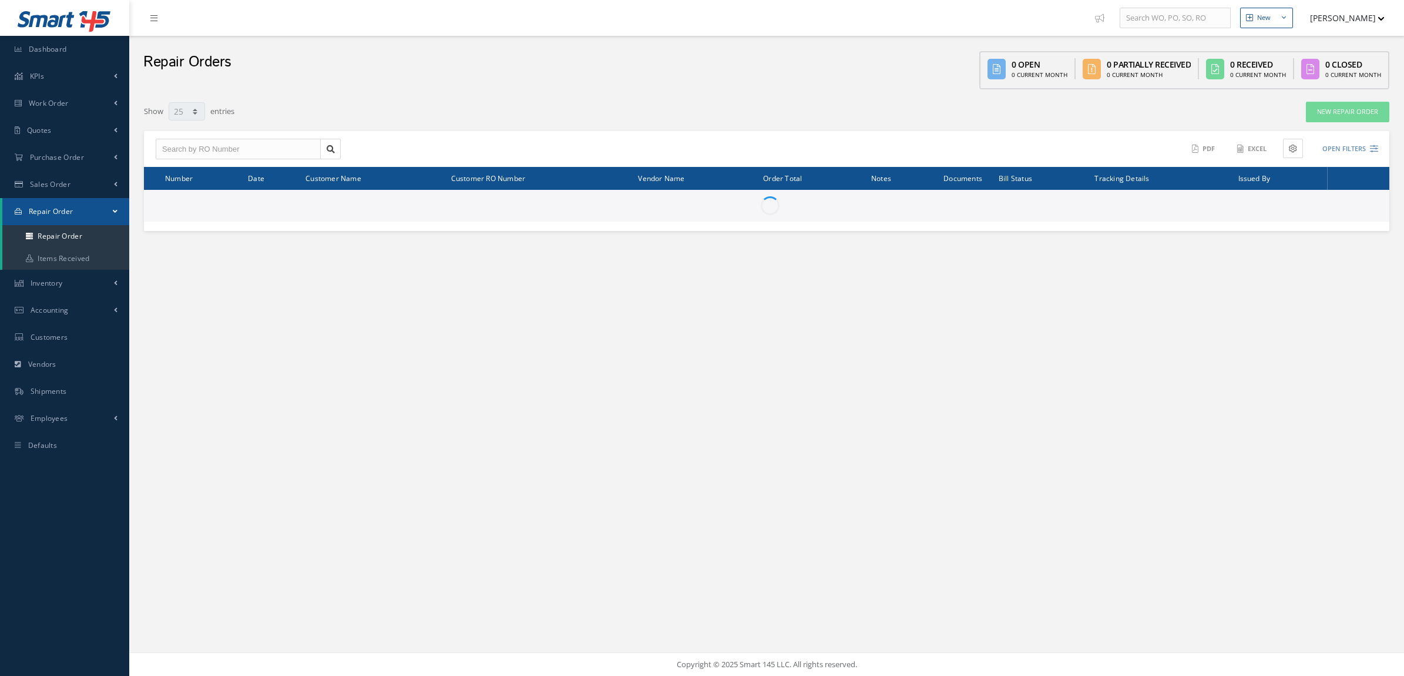
select select "25"
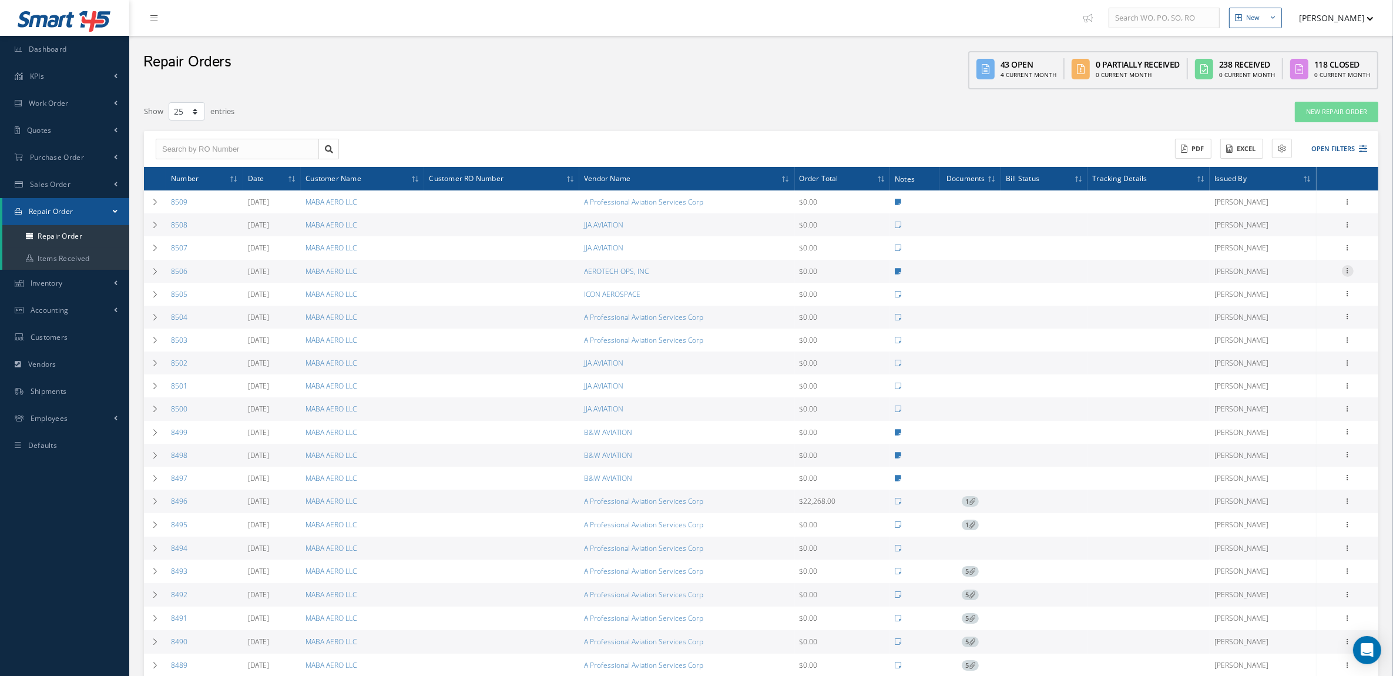
click at [1345, 274] on icon at bounding box center [1348, 269] width 12 height 9
click at [1288, 327] on link "Documents" at bounding box center [1293, 323] width 93 height 15
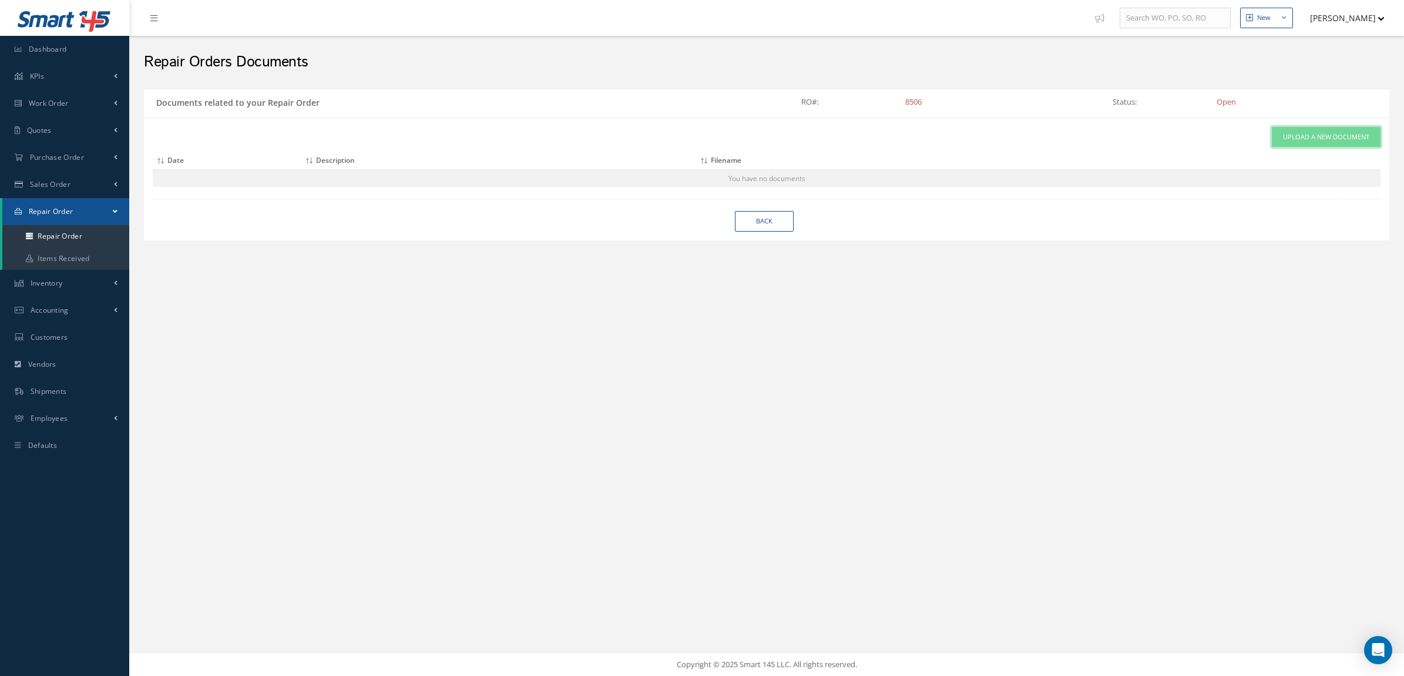
click at [1305, 147] on link "Upload a New Document" at bounding box center [1326, 137] width 109 height 21
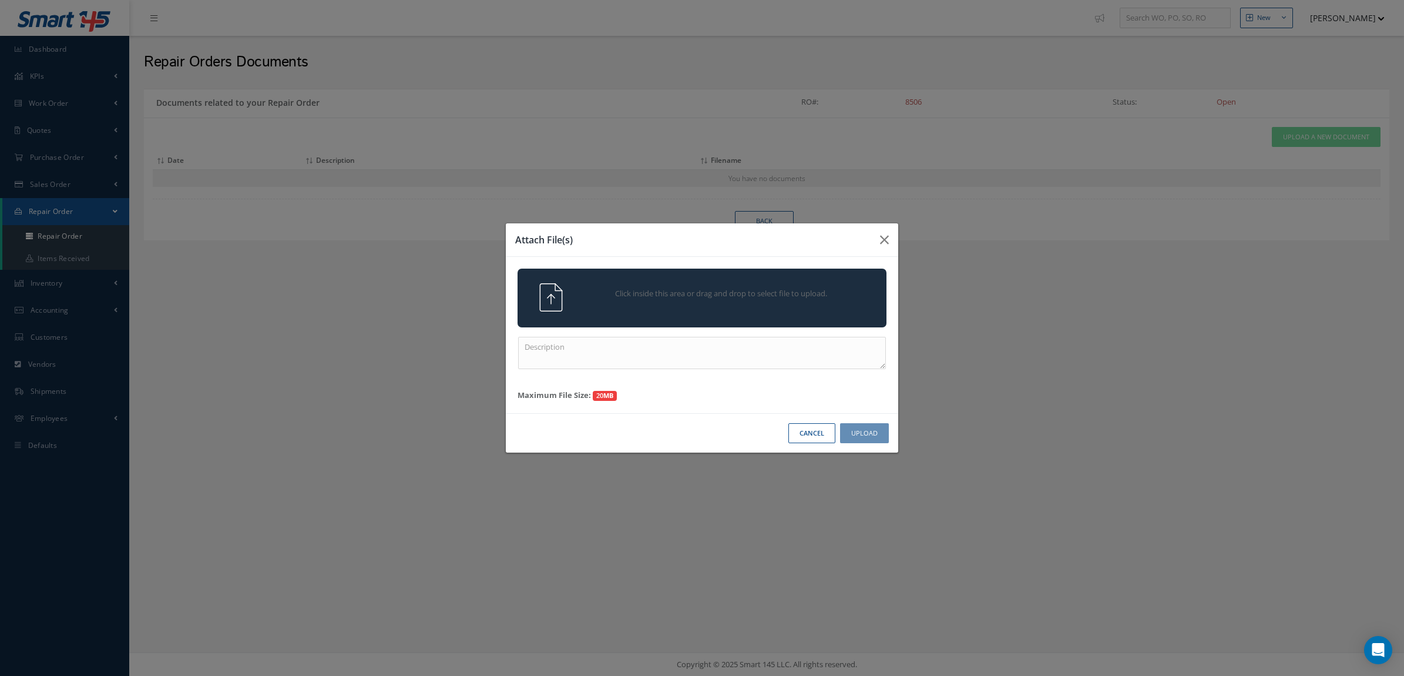
click at [838, 288] on span "Click inside this area or drag and drop to select file to upload." at bounding box center [721, 294] width 267 height 12
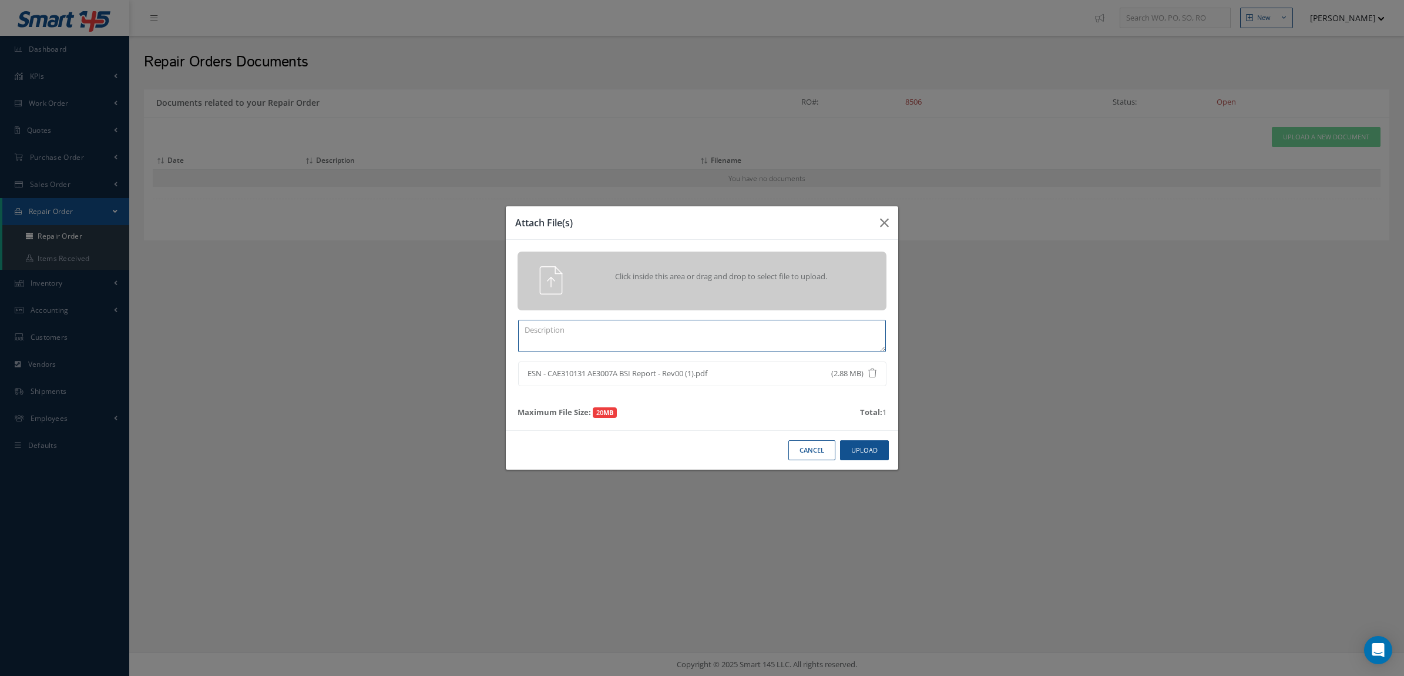
click at [815, 347] on textarea at bounding box center [702, 336] width 368 height 32
paste textarea "BSI for ESN: CAE310131"
type textarea "BSI for ESN: CAE310131"
click at [859, 440] on button "Upload" at bounding box center [864, 450] width 49 height 21
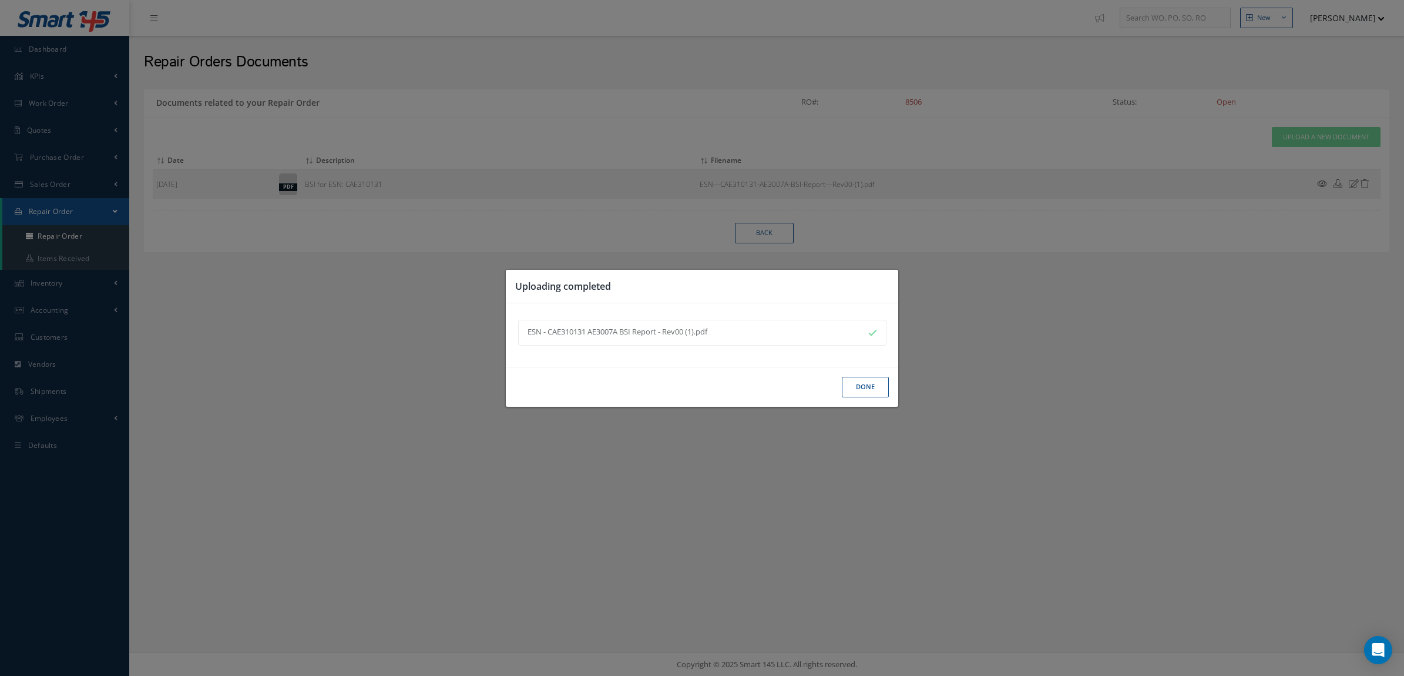
click at [854, 392] on button "Done" at bounding box center [865, 387] width 47 height 21
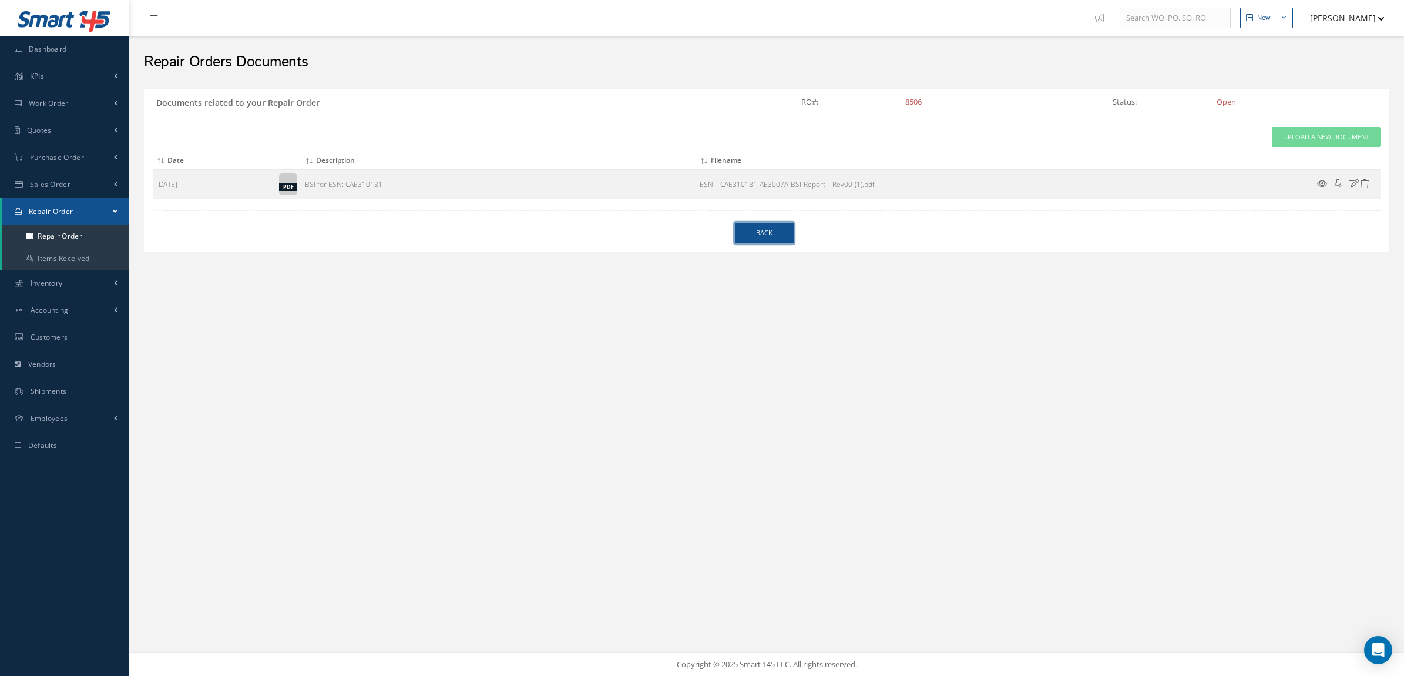
click at [773, 227] on link "Back" at bounding box center [764, 233] width 59 height 21
select select "25"
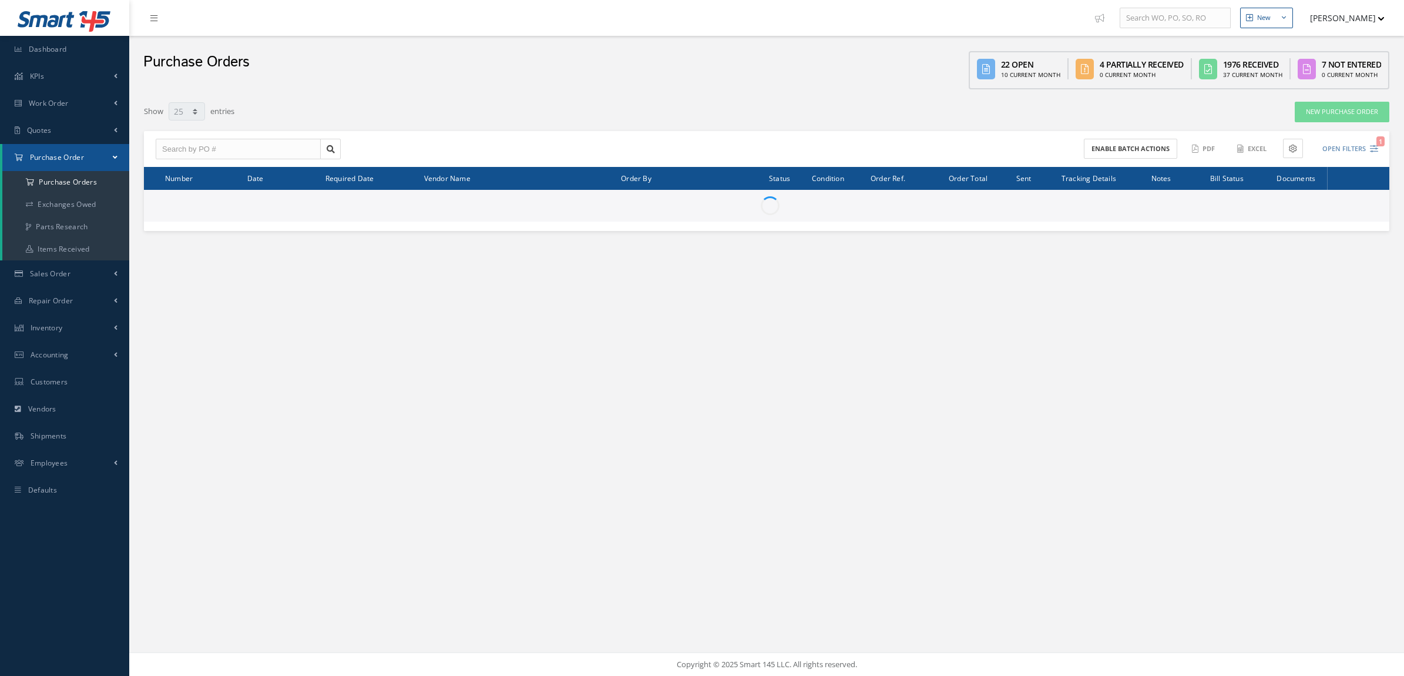
select select "25"
